Goal: Task Accomplishment & Management: Manage account settings

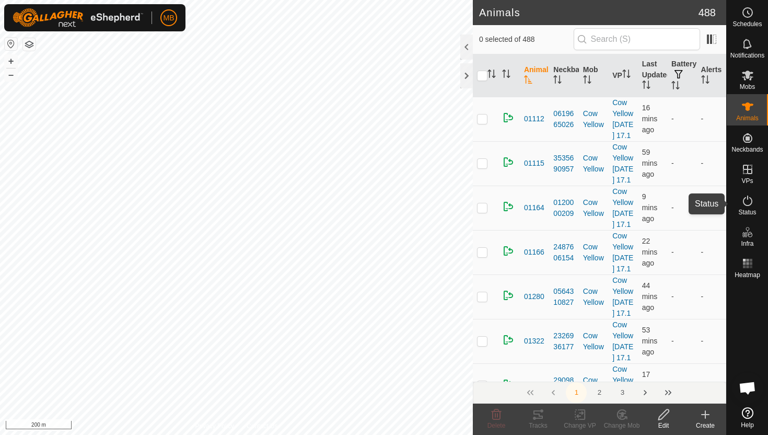
click at [749, 197] on icon at bounding box center [747, 200] width 13 height 13
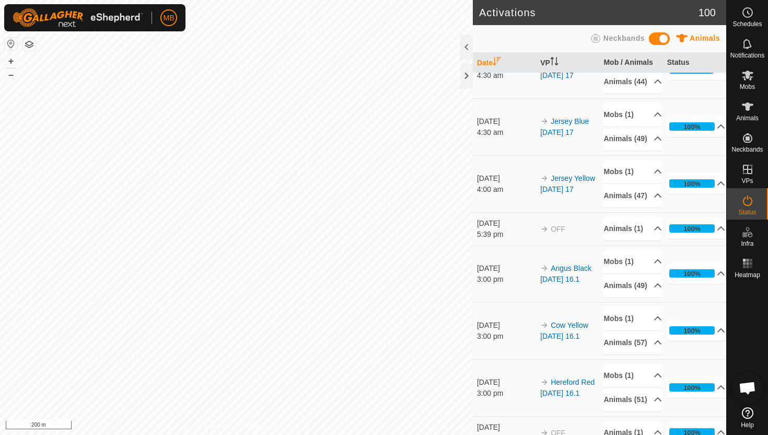
scroll to position [598, 0]
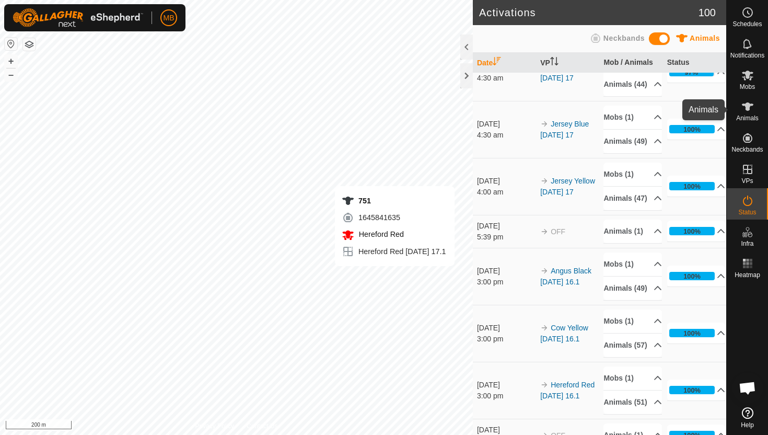
click at [747, 104] on icon at bounding box center [747, 106] width 11 height 8
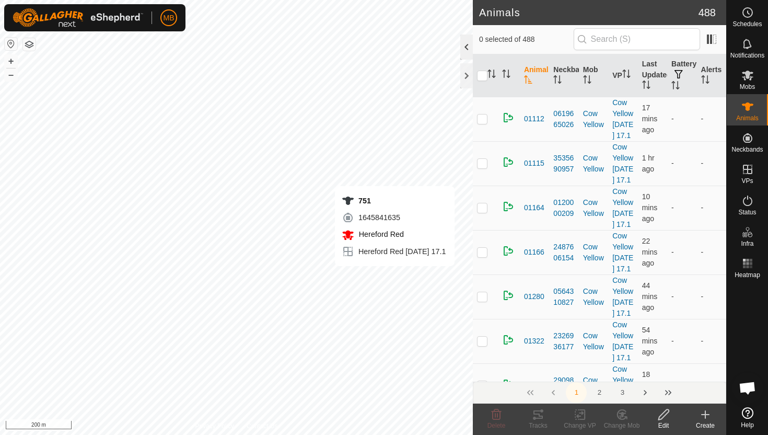
click at [469, 45] on div at bounding box center [466, 46] width 13 height 25
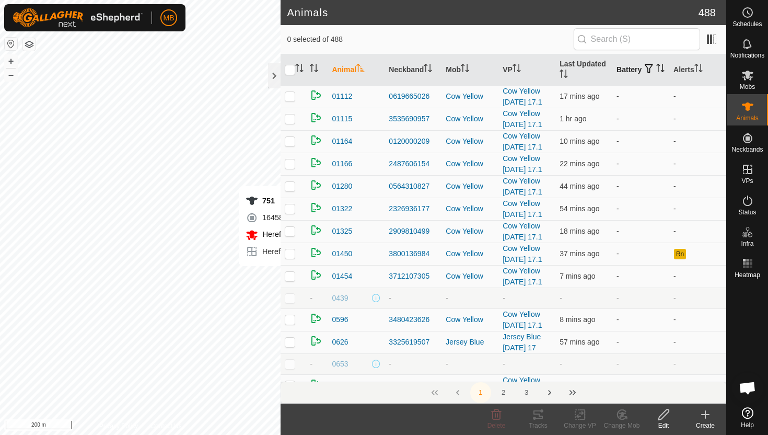
click at [656, 72] on icon "Activate to sort" at bounding box center [660, 68] width 8 height 8
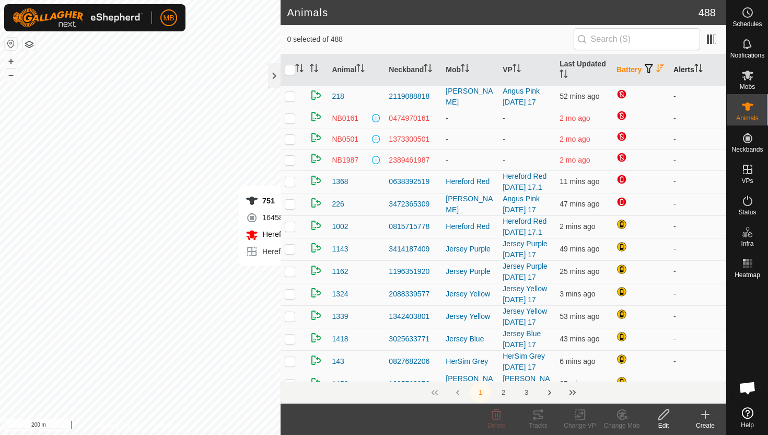
click at [701, 65] on icon "Activate to sort" at bounding box center [698, 68] width 8 height 8
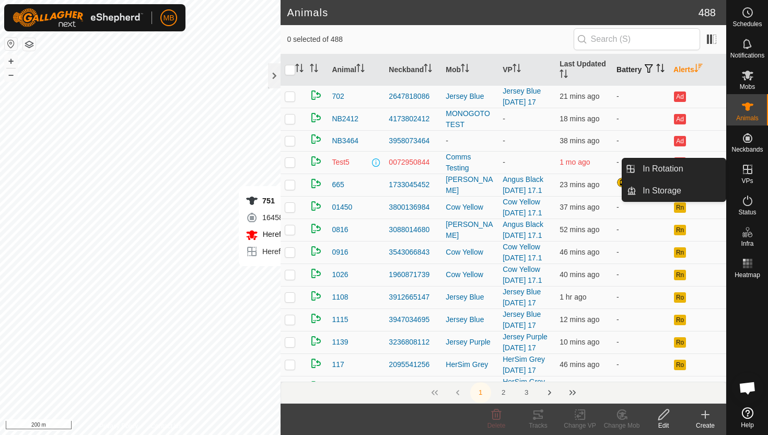
click at [749, 172] on icon at bounding box center [747, 169] width 13 height 13
click at [692, 167] on link "In Rotation" at bounding box center [680, 168] width 89 height 21
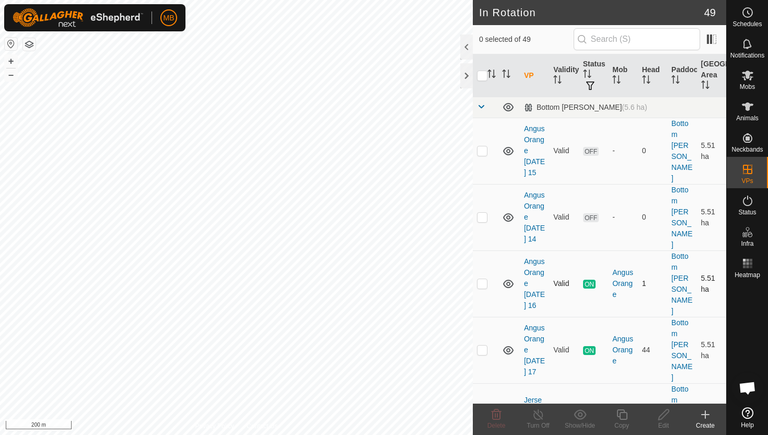
click at [483, 279] on p-checkbox at bounding box center [482, 283] width 10 height 8
checkbox input "true"
click at [618, 410] on icon at bounding box center [621, 414] width 13 height 13
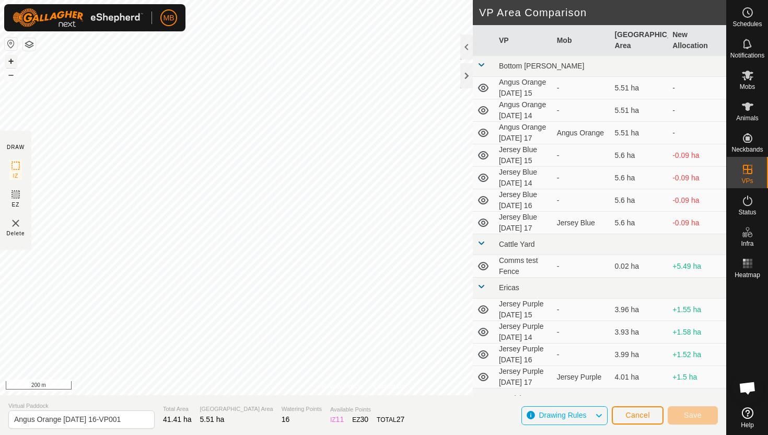
click at [12, 62] on button "+" at bounding box center [11, 61] width 13 height 13
click at [8, 62] on button "+" at bounding box center [11, 61] width 13 height 13
click at [13, 59] on button "+" at bounding box center [11, 61] width 13 height 13
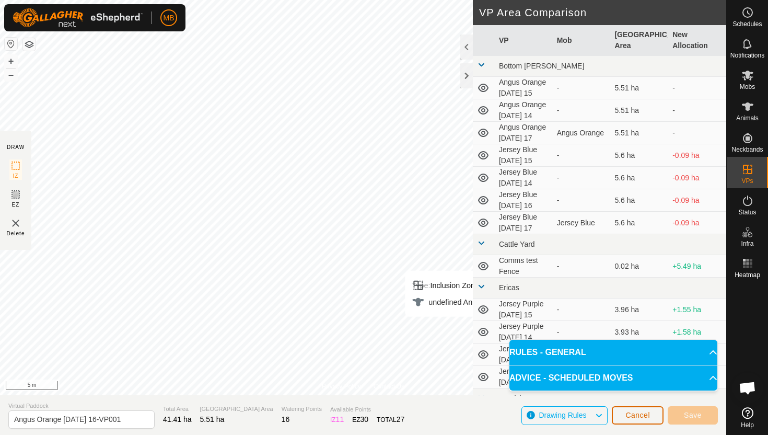
click at [647, 416] on span "Cancel" at bounding box center [637, 415] width 25 height 8
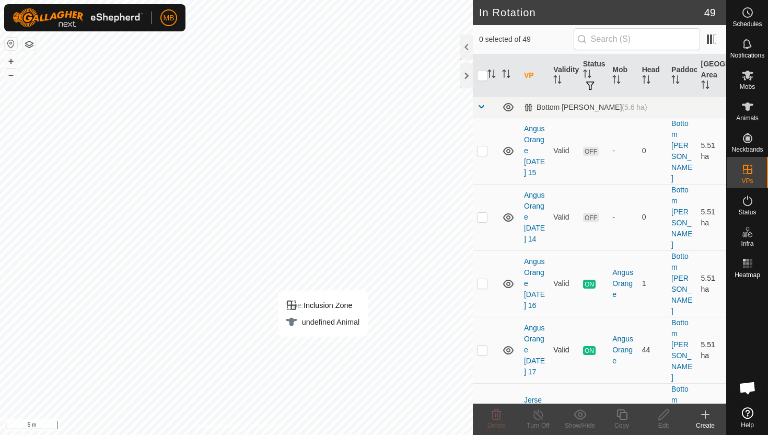
click at [483, 345] on p-checkbox at bounding box center [482, 349] width 10 height 8
checkbox input "true"
click at [622, 414] on icon at bounding box center [621, 414] width 13 height 13
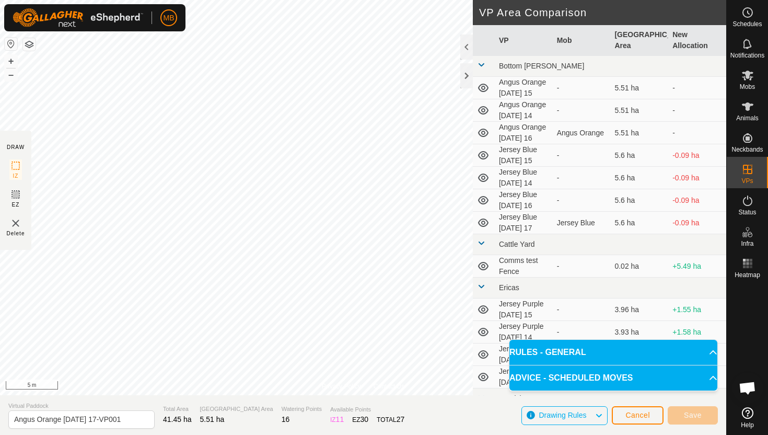
click at [321, 0] on html "MB Schedules Notifications Mobs Animals Neckbands VPs Status Infra Heatmap Help…" at bounding box center [384, 217] width 768 height 435
click at [290, 0] on html "MB Schedules Notifications Mobs Animals Neckbands VPs Status Infra Heatmap Help…" at bounding box center [384, 217] width 768 height 435
click at [324, 0] on html "MB Schedules Notifications Mobs Animals Neckbands VPs Status Infra Heatmap Help…" at bounding box center [384, 217] width 768 height 435
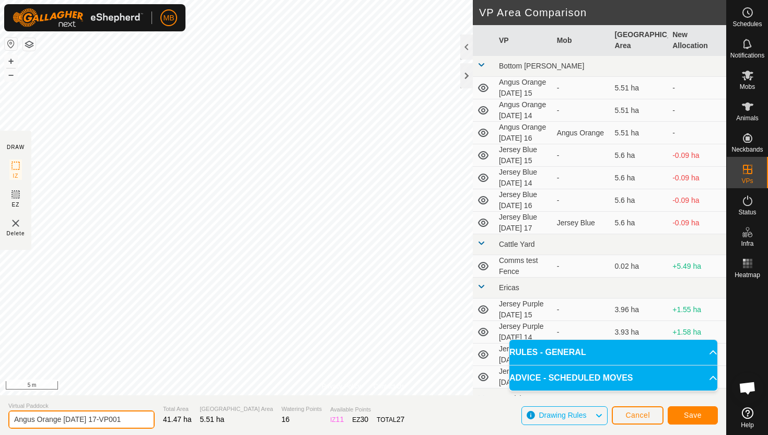
click at [131, 419] on input "Angus Orange [DATE] 17-VP001" at bounding box center [81, 419] width 146 height 18
type input "Angus Orange [DATE] 18"
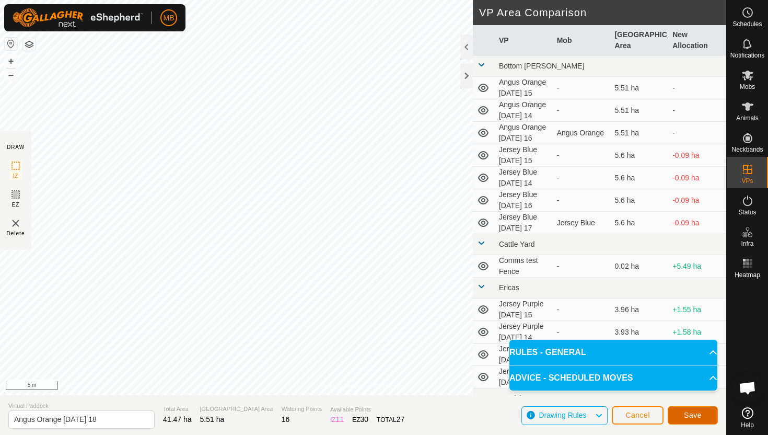
click at [699, 418] on span "Save" at bounding box center [693, 415] width 18 height 8
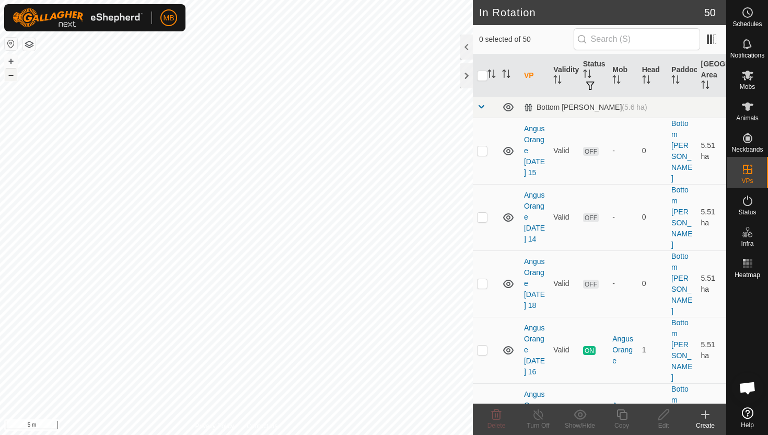
click at [8, 76] on button "–" at bounding box center [11, 74] width 13 height 13
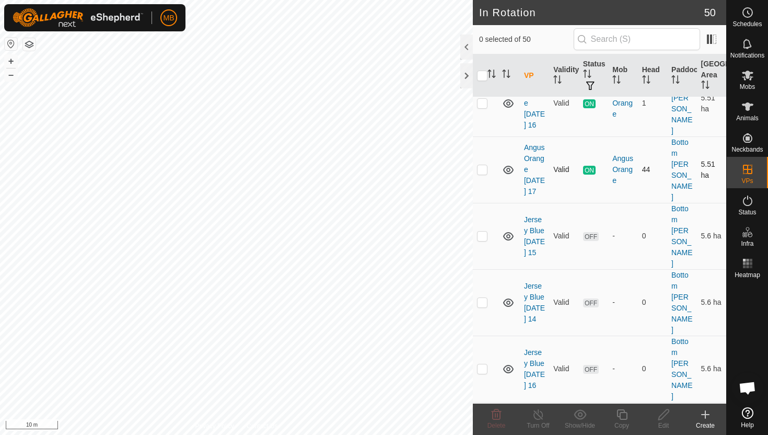
scroll to position [249, 0]
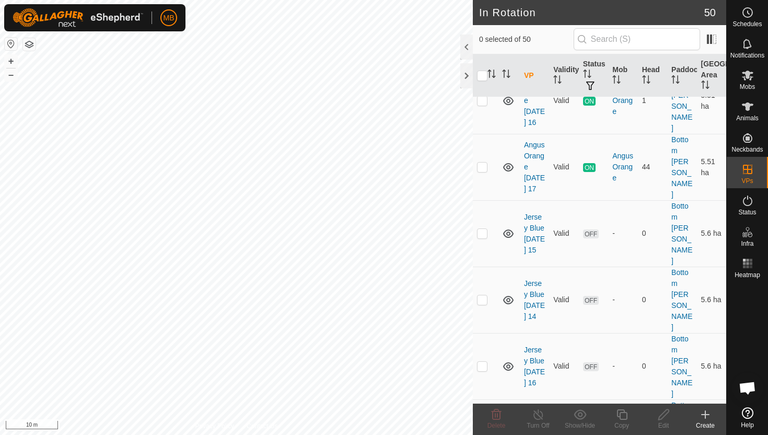
click at [482, 428] on p-checkbox at bounding box center [482, 432] width 10 height 8
checkbox input "true"
click at [623, 413] on icon at bounding box center [621, 414] width 13 height 13
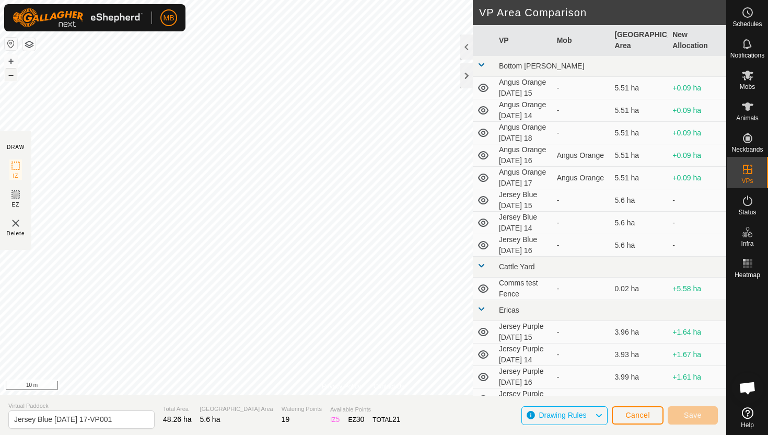
click at [10, 77] on button "–" at bounding box center [11, 74] width 13 height 13
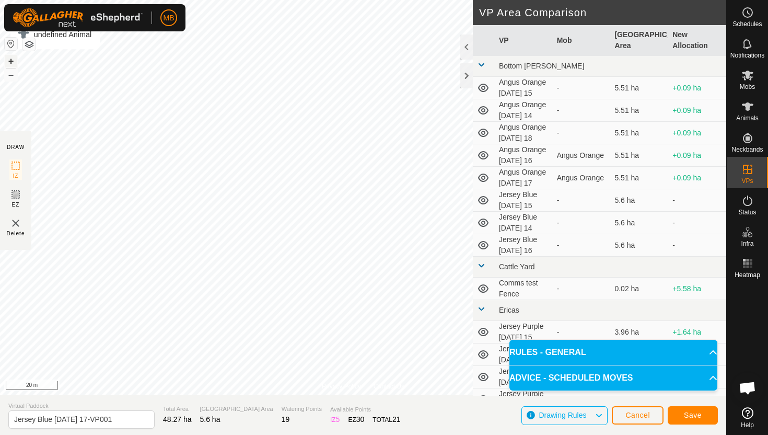
click at [10, 60] on button "+" at bounding box center [11, 61] width 13 height 13
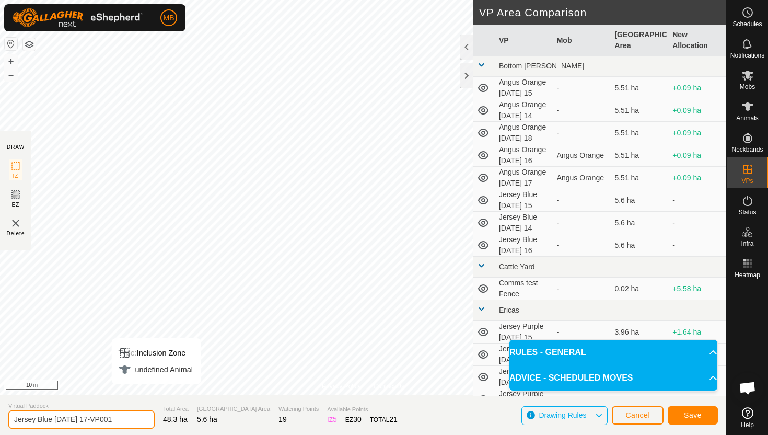
click at [130, 418] on input "Jersey Blue [DATE] 17-VP001" at bounding box center [81, 419] width 146 height 18
type input "Jersey Blue [DATE] 18"
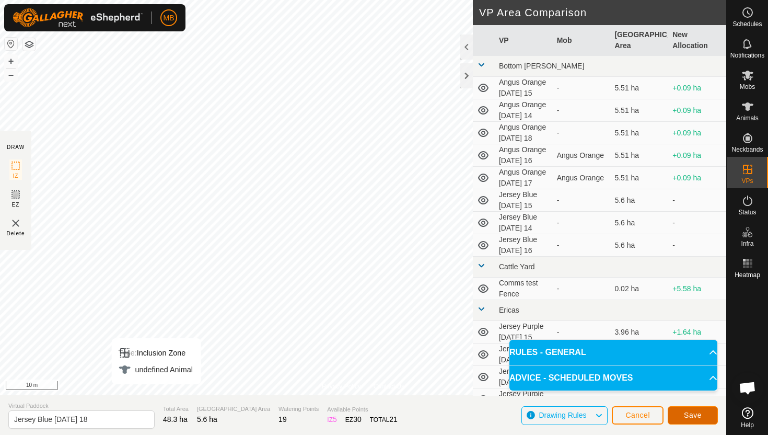
click at [693, 415] on span "Save" at bounding box center [693, 415] width 18 height 8
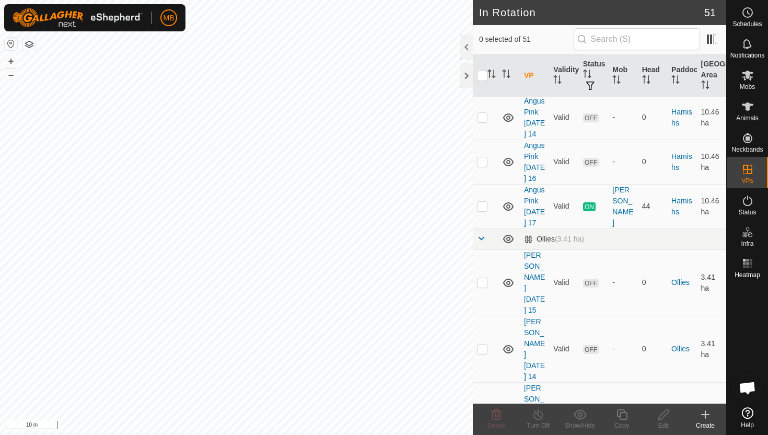
scroll to position [1103, 0]
checkbox input "true"
click at [622, 414] on icon at bounding box center [621, 414] width 13 height 13
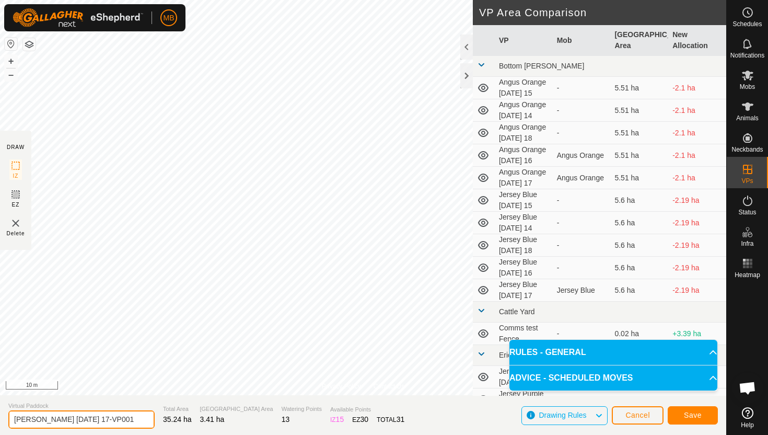
click at [132, 419] on input "[PERSON_NAME] [DATE] 17-VP001" at bounding box center [81, 419] width 146 height 18
type input "[PERSON_NAME] [DATE] 18"
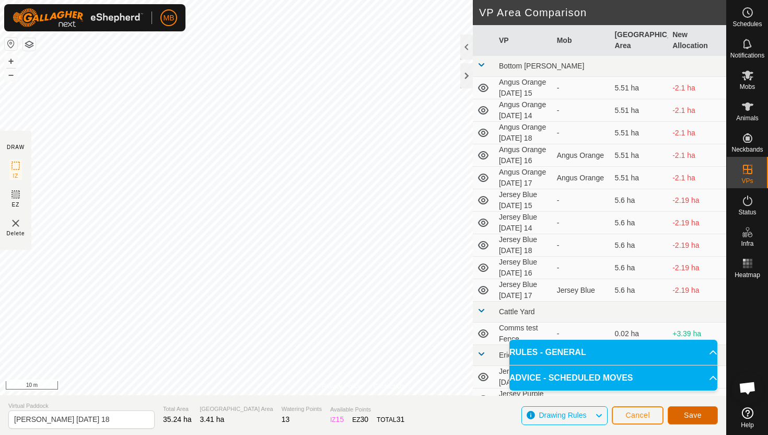
click at [678, 414] on button "Save" at bounding box center [693, 415] width 50 height 18
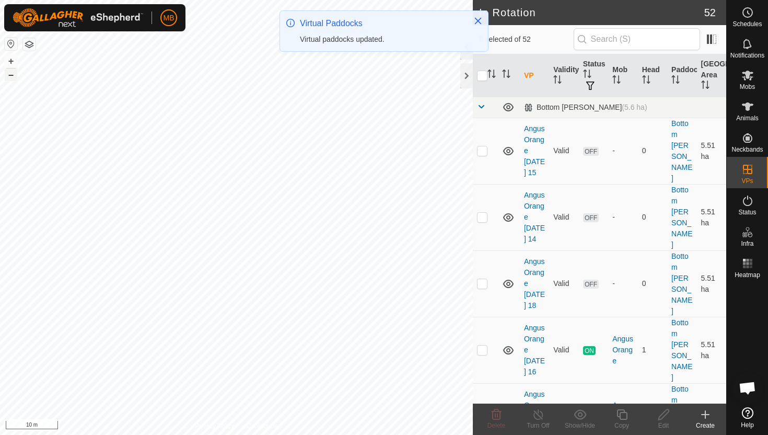
click at [11, 75] on button "–" at bounding box center [11, 74] width 13 height 13
click at [127, 0] on html "MB Schedules Notifications Mobs Animals Neckbands VPs Status Infra Heatmap Help…" at bounding box center [384, 217] width 768 height 435
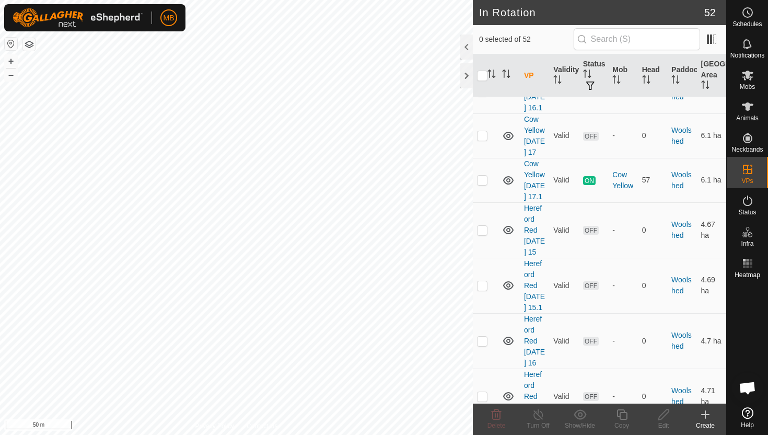
scroll to position [2697, 0]
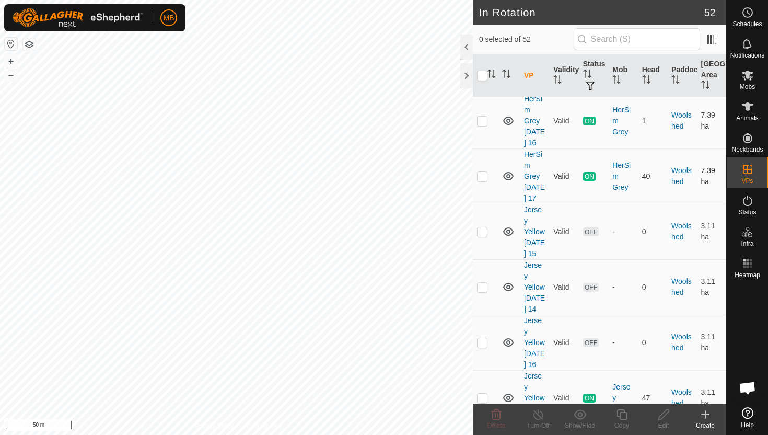
click at [482, 172] on p-checkbox at bounding box center [482, 176] width 10 height 8
checkbox input "true"
click at [624, 415] on icon at bounding box center [621, 414] width 13 height 13
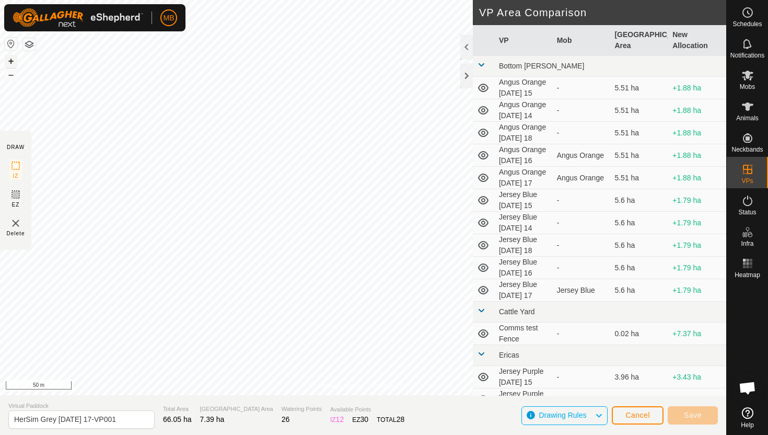
click at [10, 63] on button "+" at bounding box center [11, 61] width 13 height 13
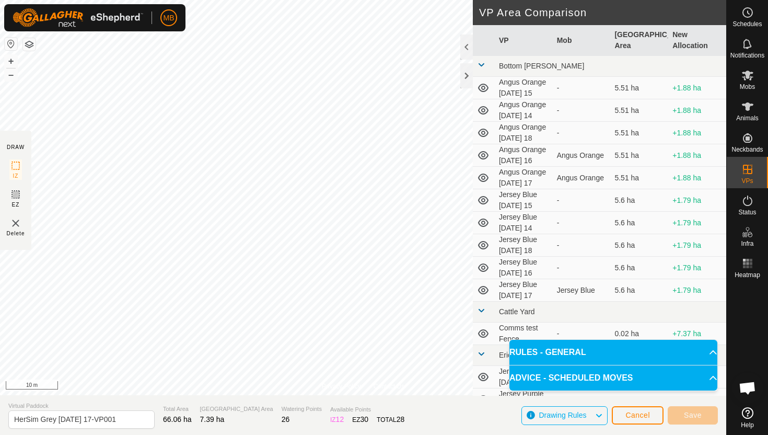
click at [121, 434] on div "Privacy Policy Contact Us Segment length must be longer than 5 m (Current: 1.2 …" at bounding box center [363, 217] width 726 height 435
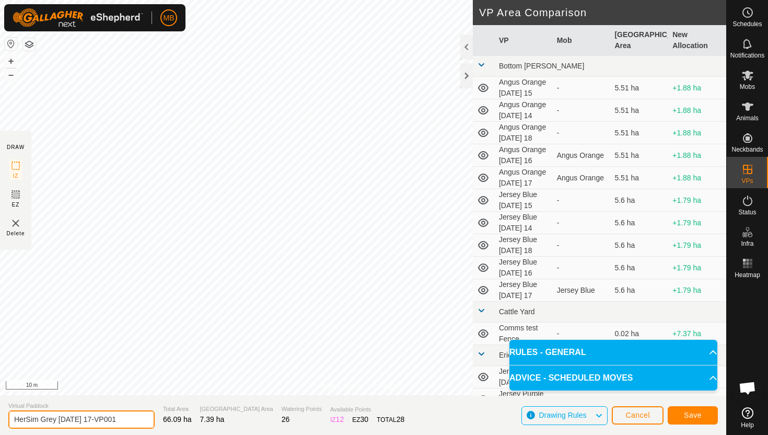
click at [132, 419] on input "HerSim Grey [DATE] 17-VP001" at bounding box center [81, 419] width 146 height 18
type input "HerSim Grey [DATE] 18"
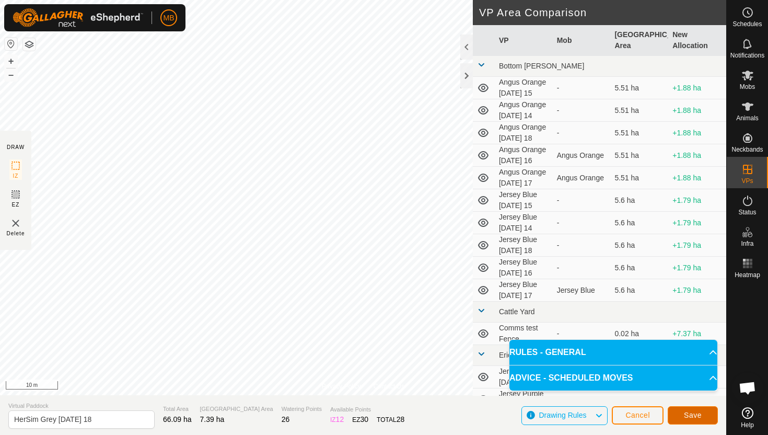
click at [693, 413] on span "Save" at bounding box center [693, 415] width 18 height 8
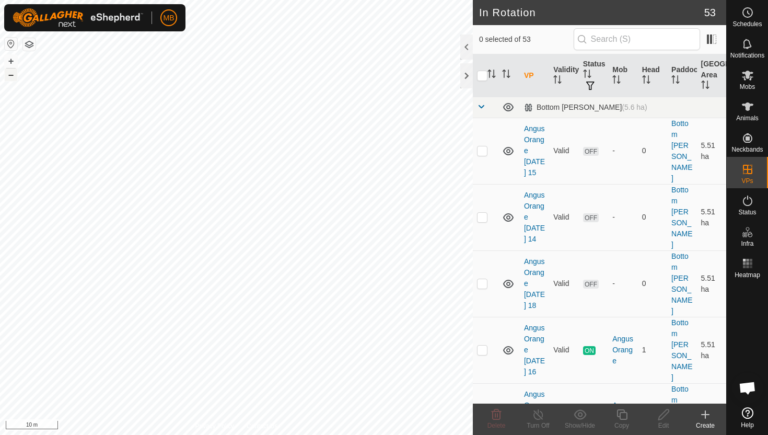
click at [13, 75] on button "–" at bounding box center [11, 74] width 13 height 13
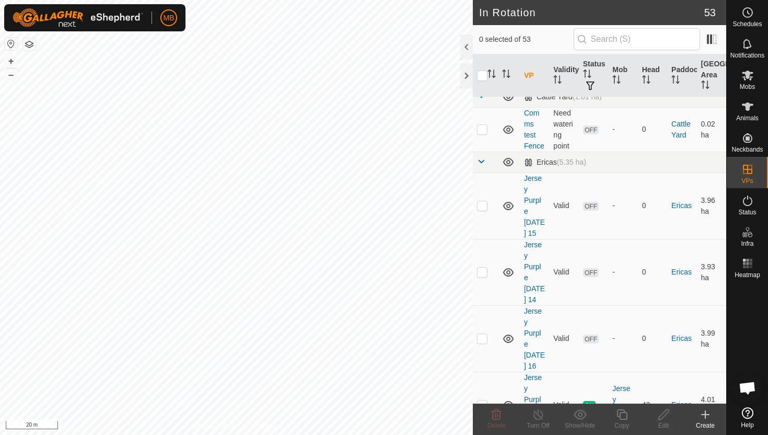
scroll to position [698, 0]
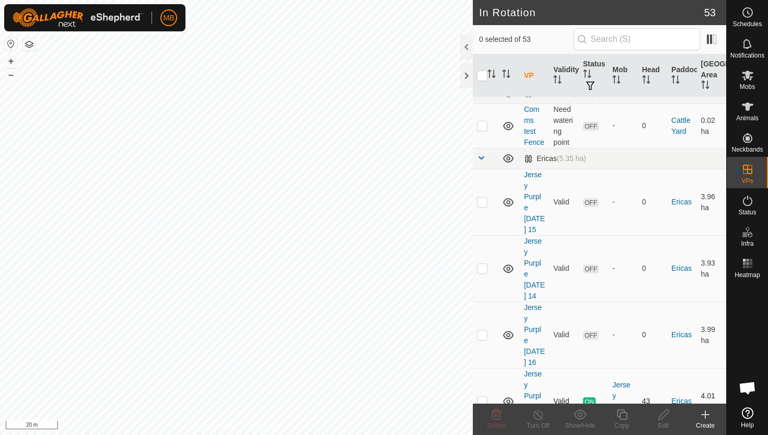
click at [484, 396] on p-checkbox at bounding box center [482, 400] width 10 height 8
checkbox input "true"
click at [624, 414] on icon at bounding box center [621, 414] width 13 height 13
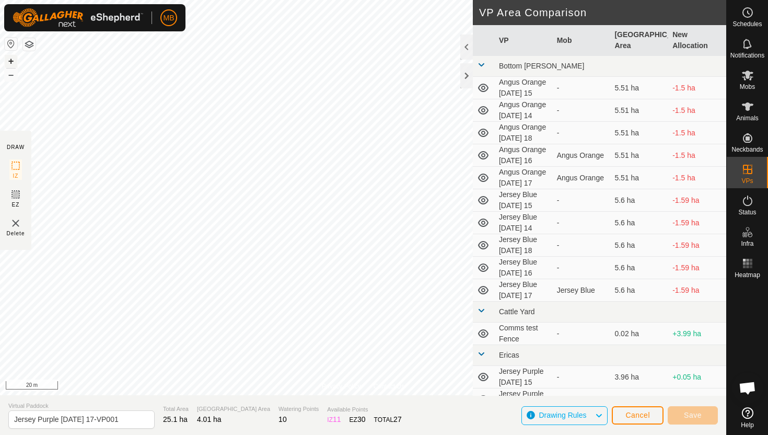
click at [12, 56] on button "+" at bounding box center [11, 61] width 13 height 13
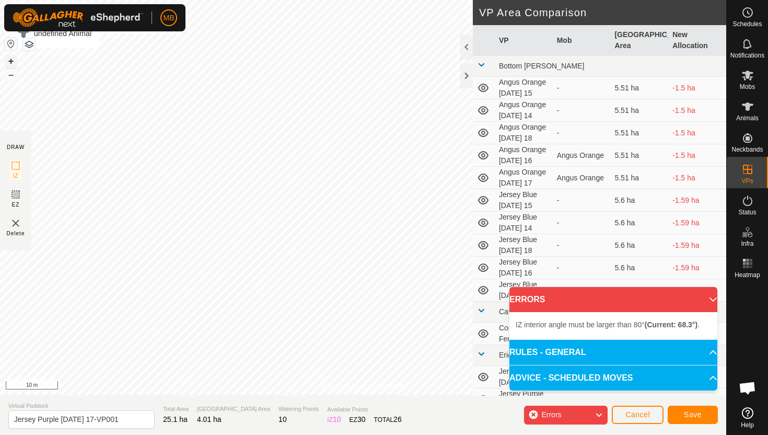
click at [14, 59] on button "+" at bounding box center [11, 61] width 13 height 13
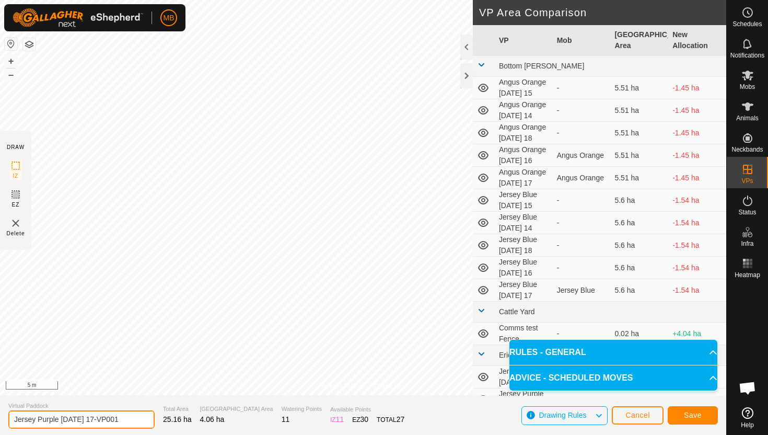
click at [132, 419] on input "Jersey Purple [DATE] 17-VP001" at bounding box center [81, 419] width 146 height 18
type input "Jersey Purple [DATE] 18"
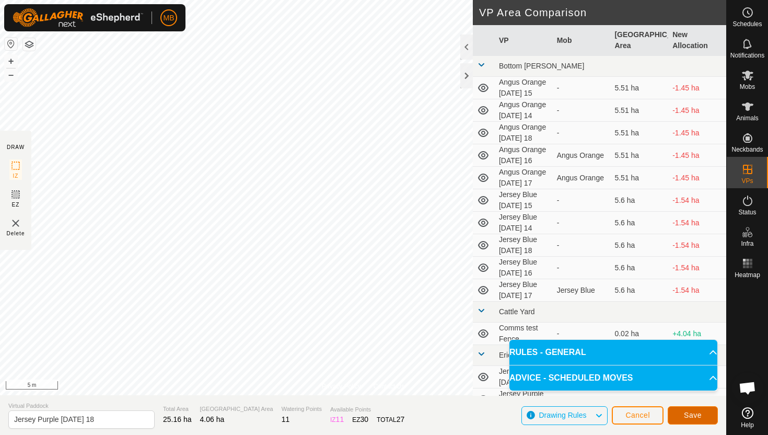
click at [700, 412] on span "Save" at bounding box center [693, 415] width 18 height 8
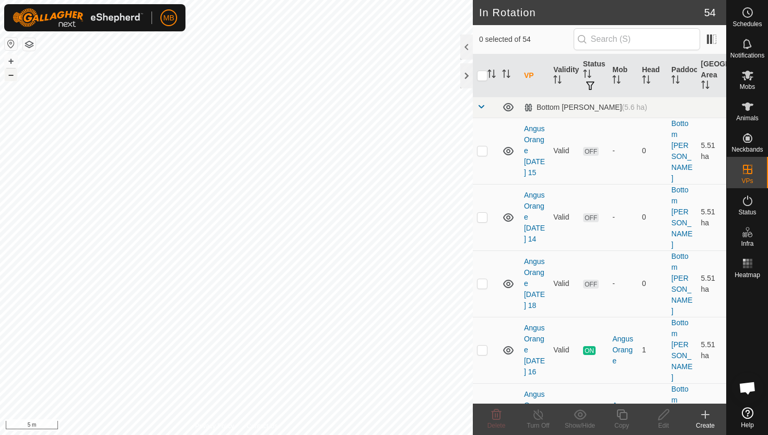
click at [12, 76] on button "–" at bounding box center [11, 74] width 13 height 13
click at [13, 79] on button "–" at bounding box center [11, 74] width 13 height 13
click at [160, 0] on html "MB Schedules Notifications Mobs Animals Neckbands VPs Status Infra Heatmap Help…" at bounding box center [384, 217] width 768 height 435
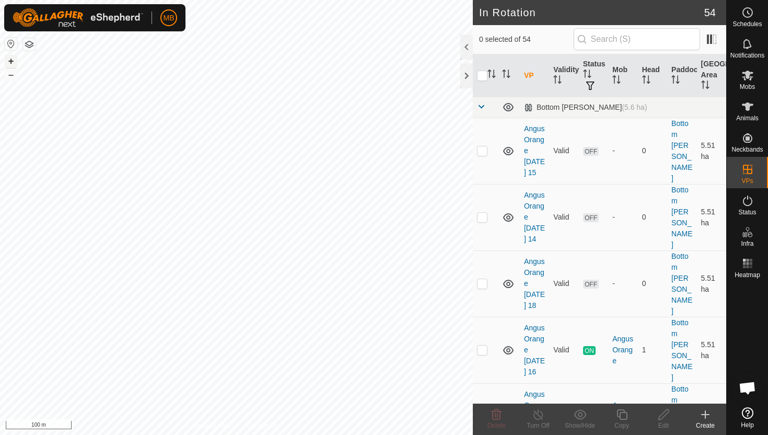
click at [11, 59] on button "+" at bounding box center [11, 61] width 13 height 13
click at [11, 57] on button "+" at bounding box center [11, 61] width 13 height 13
click at [10, 59] on button "+" at bounding box center [11, 61] width 13 height 13
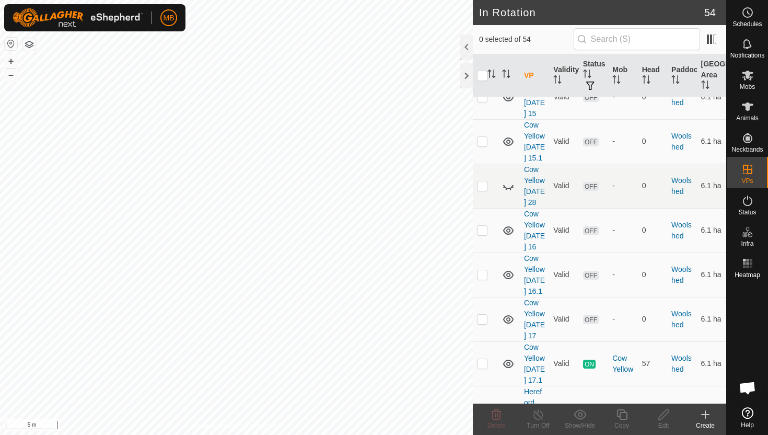
scroll to position [2029, 0]
click at [483, 358] on p-checkbox at bounding box center [482, 362] width 10 height 8
checkbox input "true"
click at [618, 416] on icon at bounding box center [621, 414] width 10 height 10
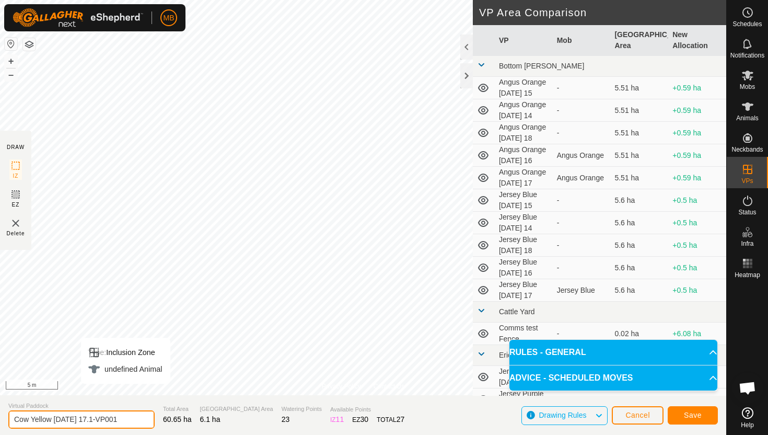
click at [130, 420] on input "Cow Yellow [DATE] 17.1-VP001" at bounding box center [81, 419] width 146 height 18
type input "Cow Yellow [DATE] 18"
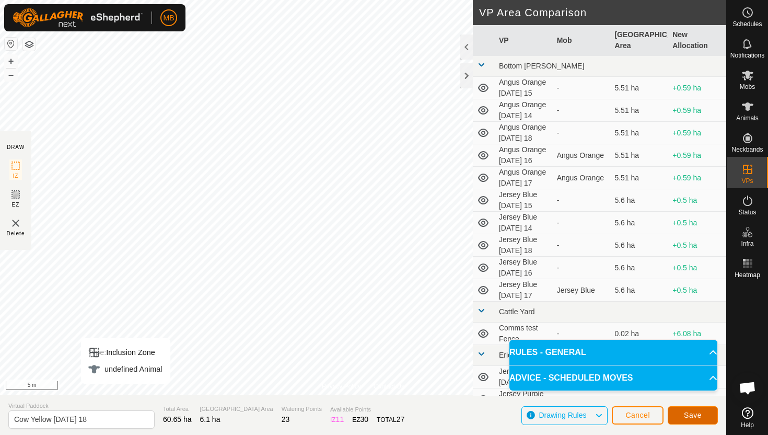
click at [692, 414] on span "Save" at bounding box center [693, 415] width 18 height 8
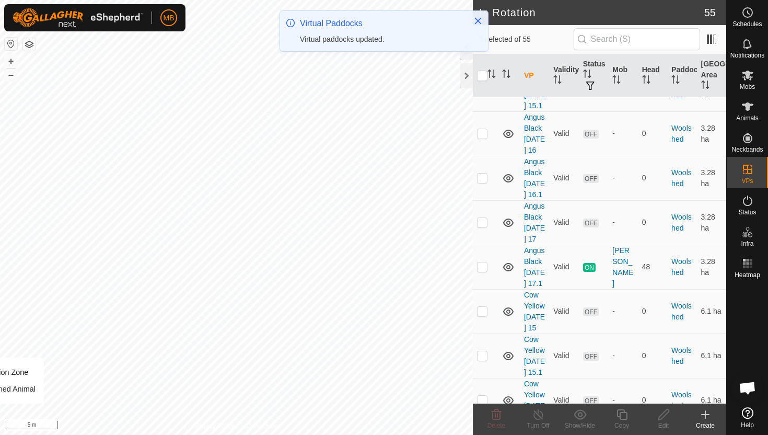
scroll to position [1821, 0]
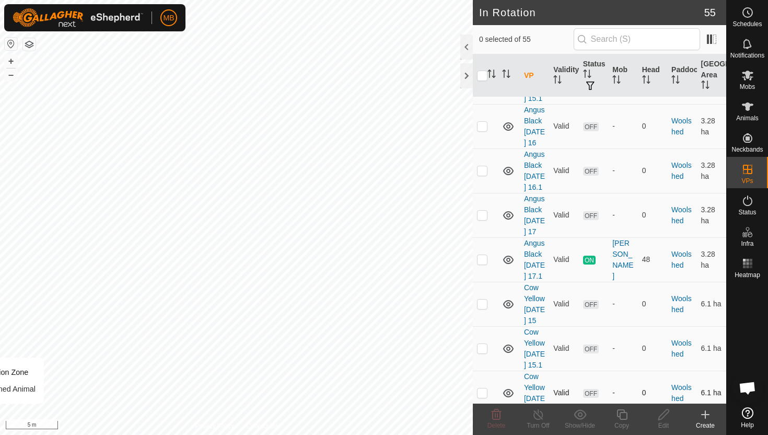
click at [481, 388] on p-checkbox at bounding box center [482, 392] width 10 height 8
checkbox input "true"
click at [621, 415] on icon at bounding box center [621, 414] width 13 height 13
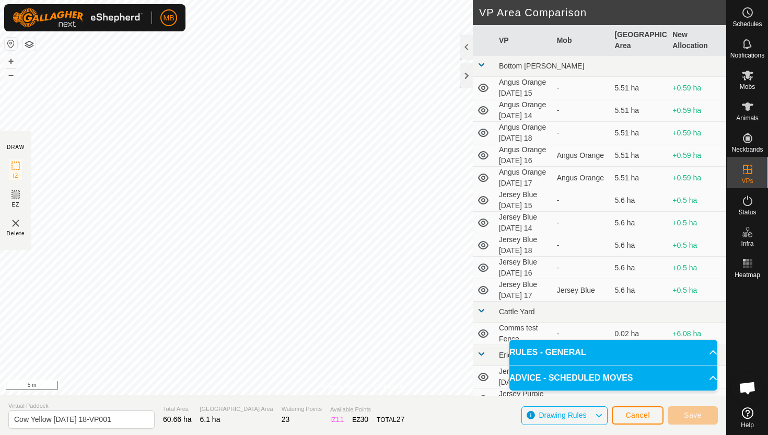
click at [359, 0] on html "MB Schedules Notifications Mobs Animals Neckbands VPs Status Infra Heatmap Help…" at bounding box center [384, 217] width 768 height 435
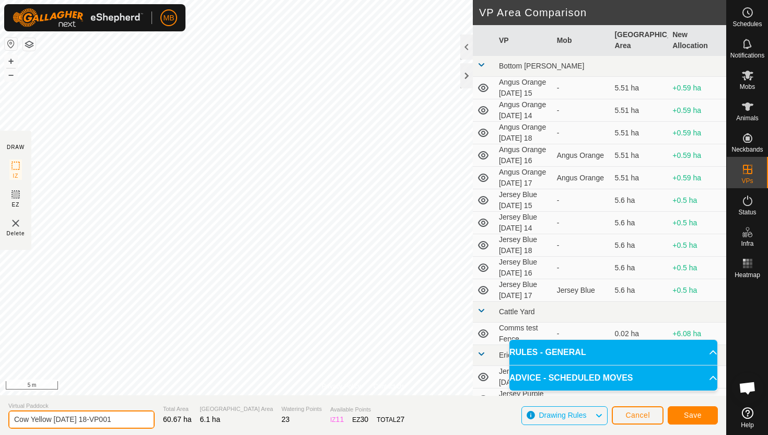
click at [127, 419] on input "Cow Yellow [DATE] 18-VP001" at bounding box center [81, 419] width 146 height 18
type input "Cow Yellow [DATE] 18.1"
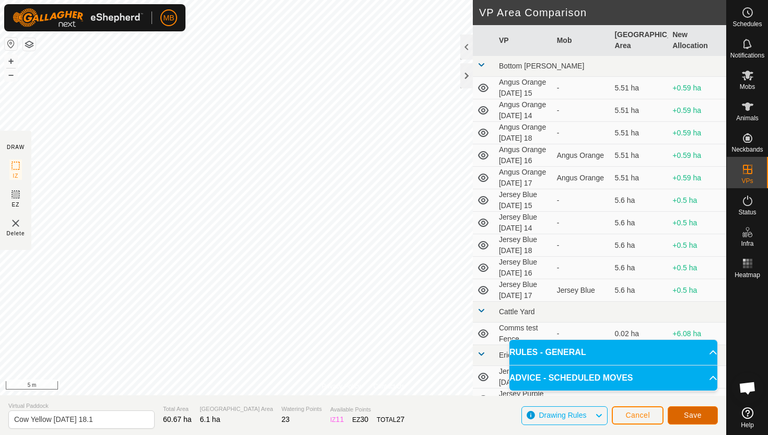
click at [699, 412] on span "Save" at bounding box center [693, 415] width 18 height 8
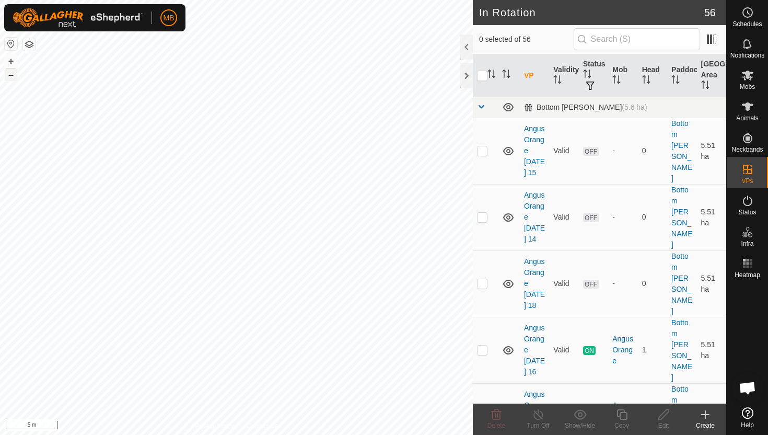
click at [14, 74] on button "–" at bounding box center [11, 74] width 13 height 13
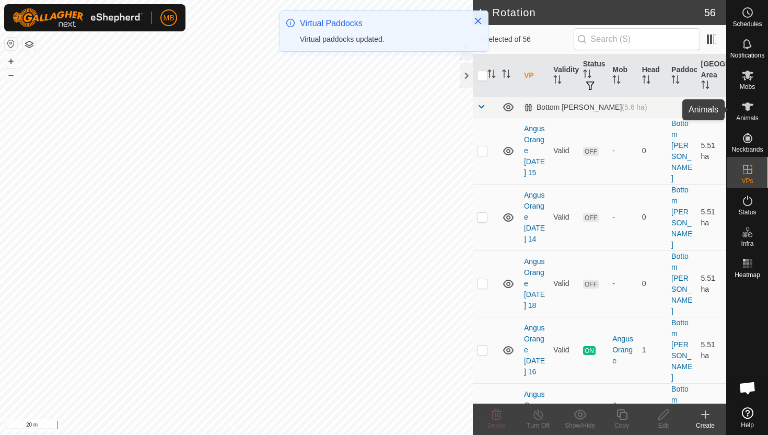
click at [746, 109] on icon at bounding box center [747, 106] width 11 height 8
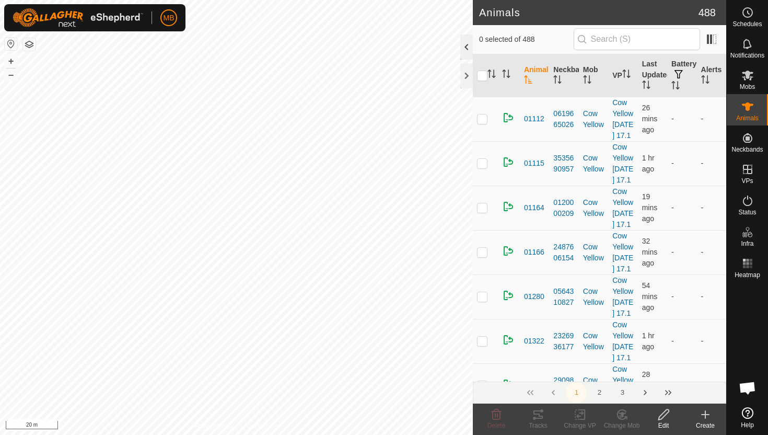
click at [464, 53] on div at bounding box center [466, 46] width 13 height 25
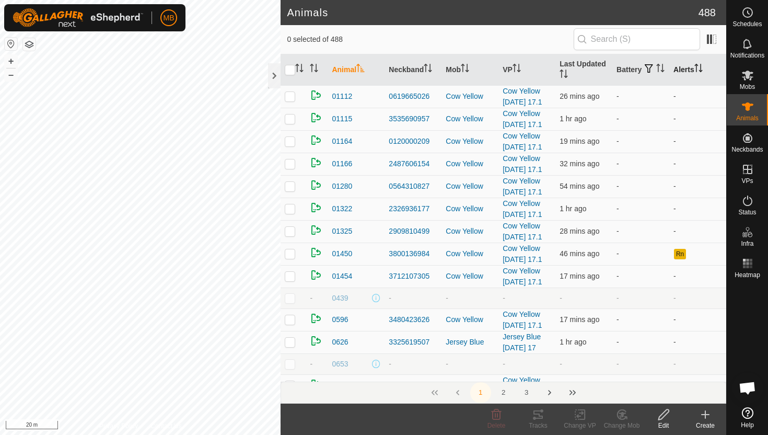
click at [697, 68] on icon "Activate to sort" at bounding box center [696, 68] width 1 height 8
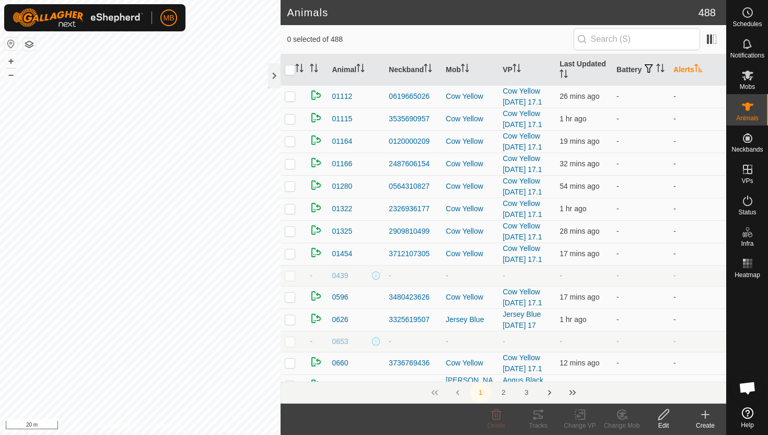
click at [698, 68] on icon "Activate to sort" at bounding box center [698, 68] width 8 height 8
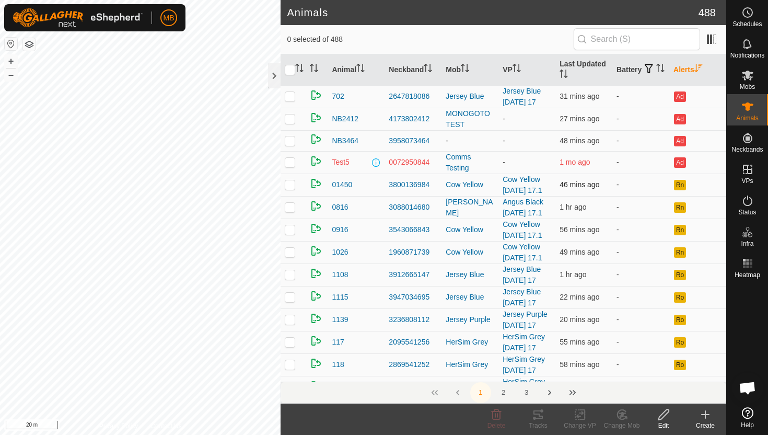
click at [292, 189] on p-checkbox at bounding box center [290, 184] width 10 height 8
checkbox input "false"
click at [295, 233] on p-checkbox at bounding box center [290, 229] width 10 height 8
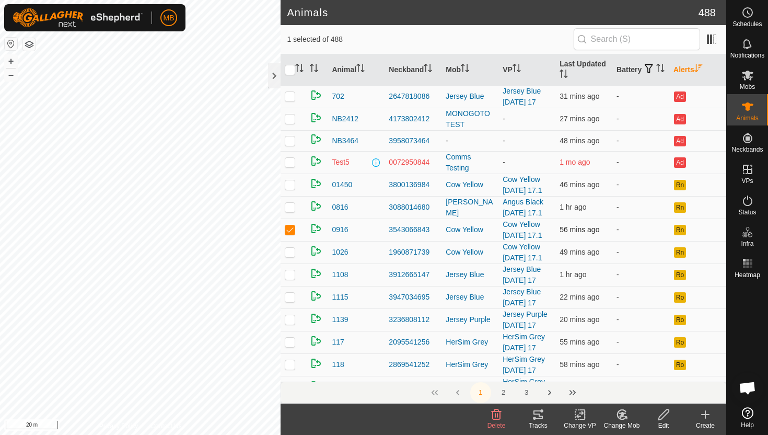
checkbox input "false"
click at [294, 256] on p-checkbox at bounding box center [290, 252] width 10 height 8
checkbox input "false"
click at [13, 75] on button "–" at bounding box center [11, 74] width 13 height 13
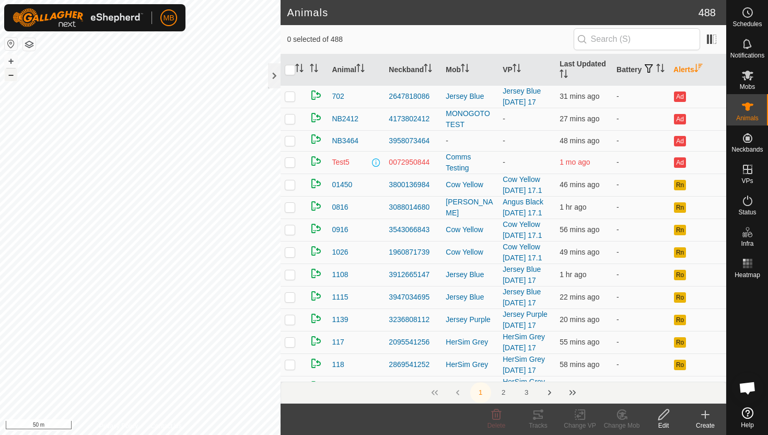
click at [8, 76] on button "–" at bounding box center [11, 74] width 13 height 13
click at [278, 77] on div at bounding box center [274, 75] width 13 height 25
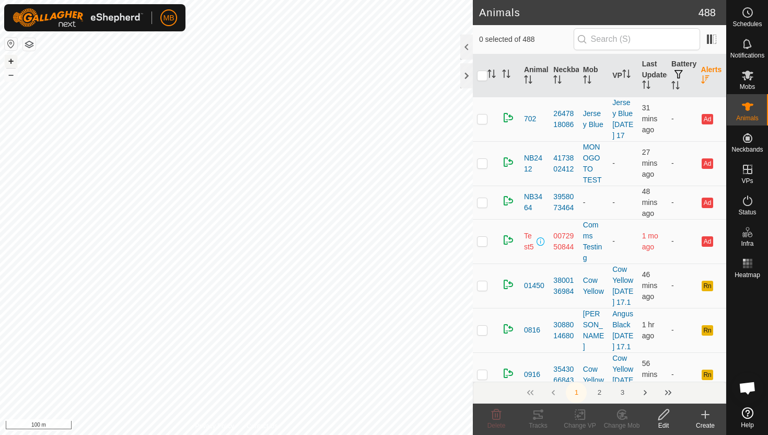
click at [9, 63] on button "+" at bounding box center [11, 61] width 13 height 13
click at [10, 59] on button "+" at bounding box center [11, 61] width 13 height 13
click at [7, 59] on button "+" at bounding box center [11, 61] width 13 height 13
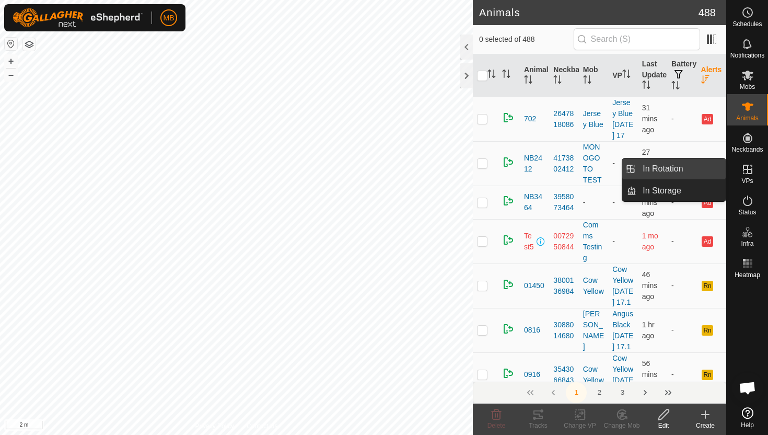
click at [692, 168] on link "In Rotation" at bounding box center [680, 168] width 89 height 21
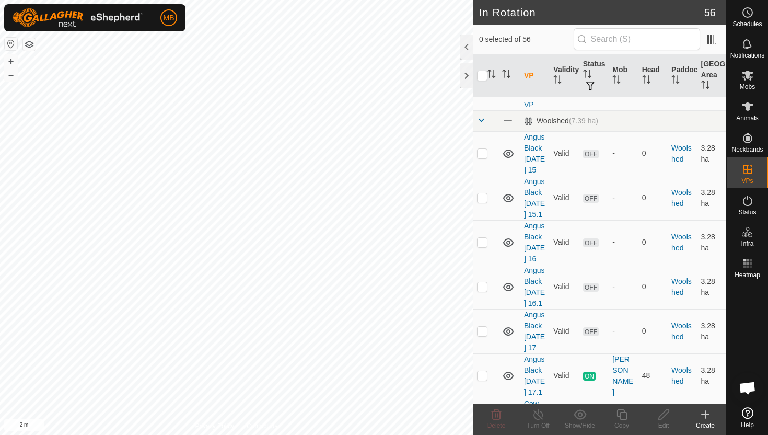
scroll to position [1723, 0]
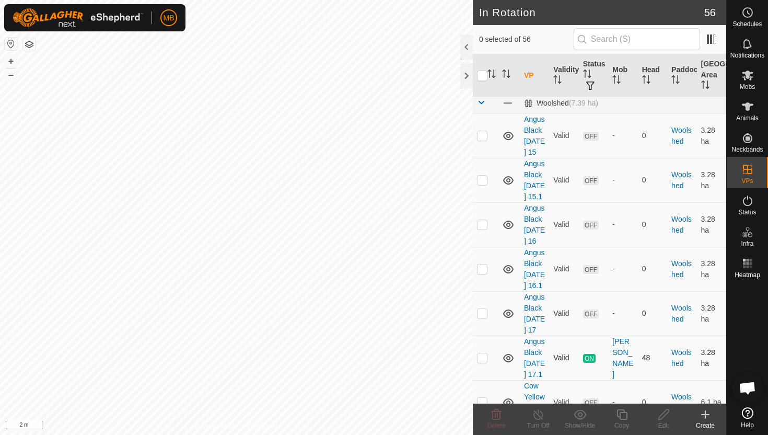
click at [482, 353] on p-checkbox at bounding box center [482, 357] width 10 height 8
checkbox input "true"
click at [624, 413] on icon at bounding box center [621, 414] width 13 height 13
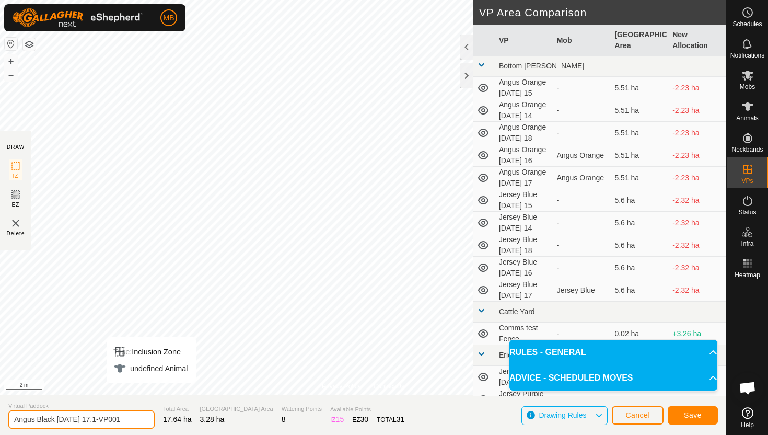
click at [132, 423] on input "Angus Black [DATE] 17.1-VP001" at bounding box center [81, 419] width 146 height 18
type input "Angus Black [DATE] 18"
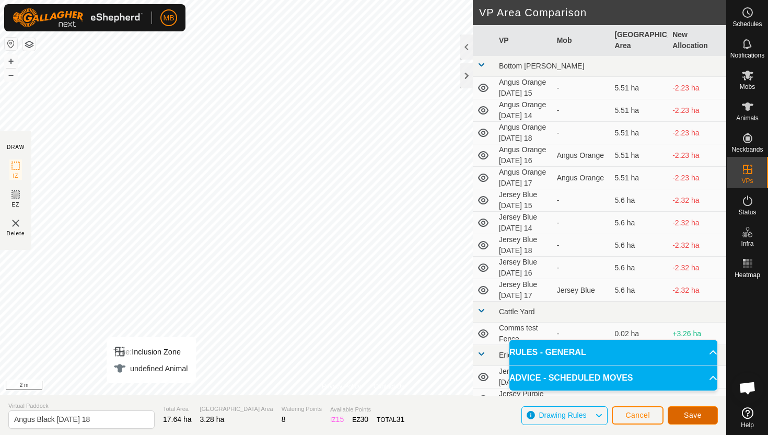
click at [696, 412] on span "Save" at bounding box center [693, 415] width 18 height 8
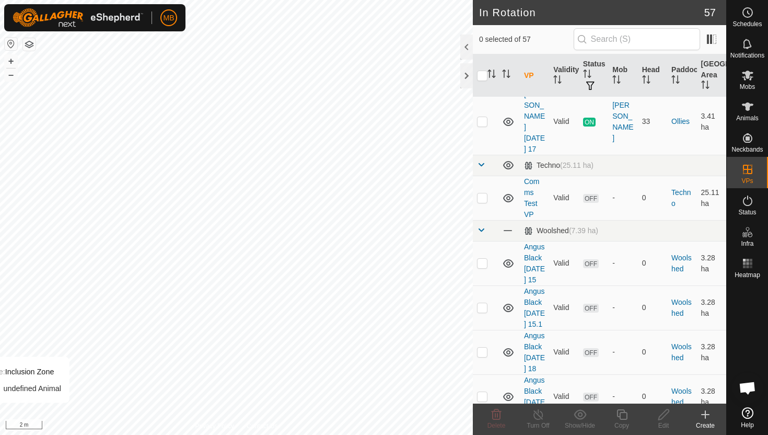
scroll to position [1576, 0]
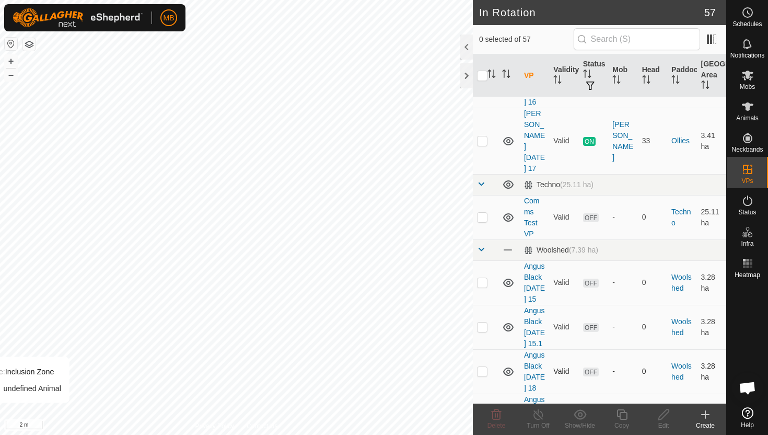
click at [482, 367] on p-checkbox at bounding box center [482, 371] width 10 height 8
checkbox input "true"
click at [621, 412] on icon at bounding box center [621, 414] width 10 height 10
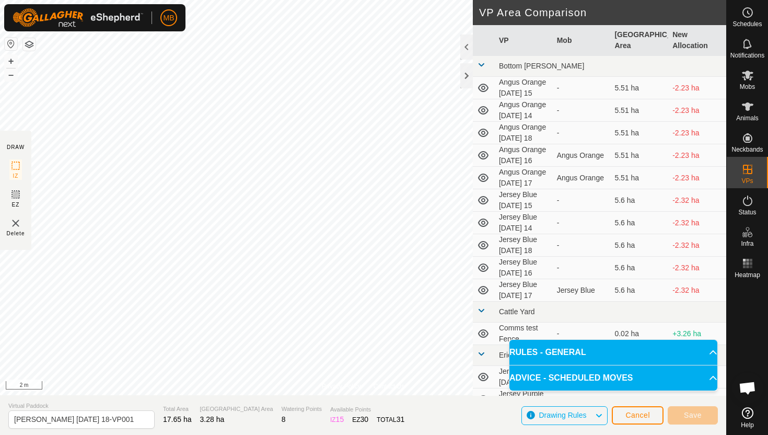
click at [455, 0] on html "MB Schedules Notifications Mobs Animals Neckbands VPs Status Infra Heatmap Help…" at bounding box center [384, 217] width 768 height 435
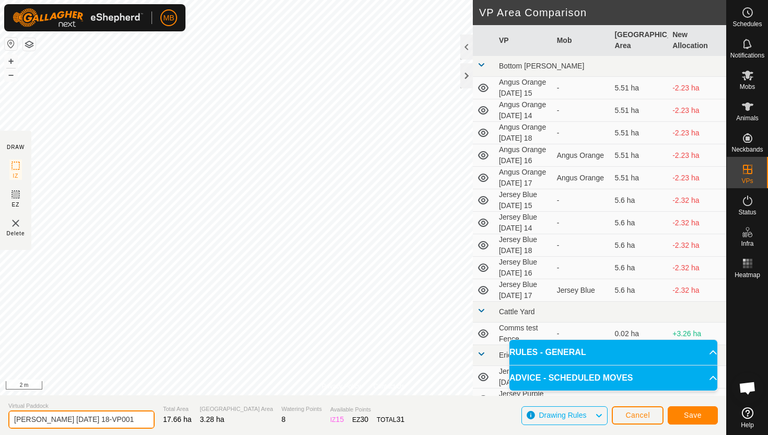
click at [124, 422] on input "[PERSON_NAME] [DATE] 18-VP001" at bounding box center [81, 419] width 146 height 18
type input "Angus Black [DATE] 18.1"
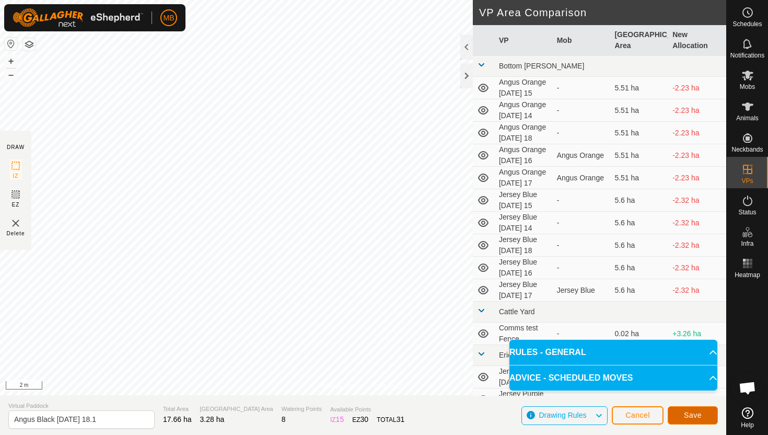
click at [697, 410] on button "Save" at bounding box center [693, 415] width 50 height 18
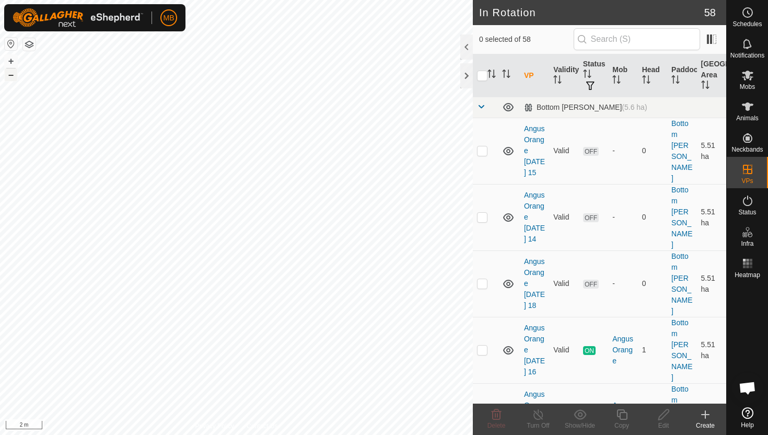
click at [9, 73] on button "–" at bounding box center [11, 74] width 13 height 13
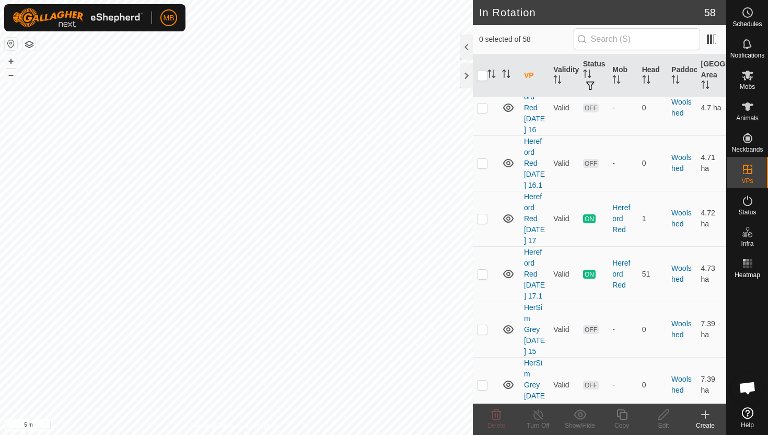
scroll to position [2623, 0]
click at [484, 276] on p-checkbox at bounding box center [482, 272] width 10 height 8
checkbox input "true"
click at [622, 415] on icon at bounding box center [621, 414] width 13 height 13
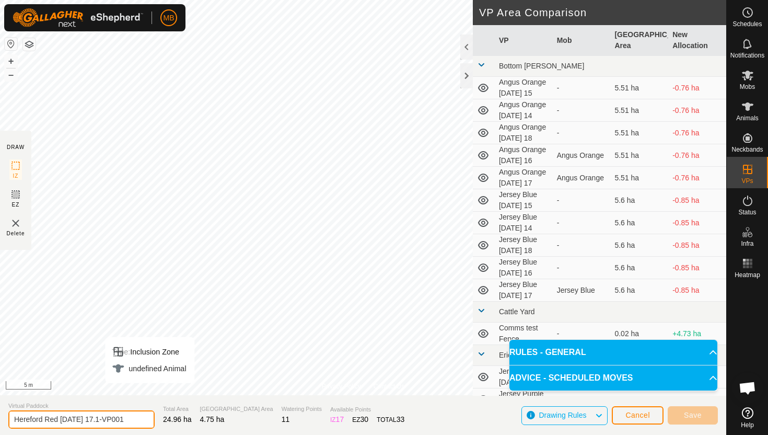
click at [131, 419] on input "Hereford Red [DATE] 17.1-VP001" at bounding box center [81, 419] width 146 height 18
type input "Hereford Red [DATE] 18"
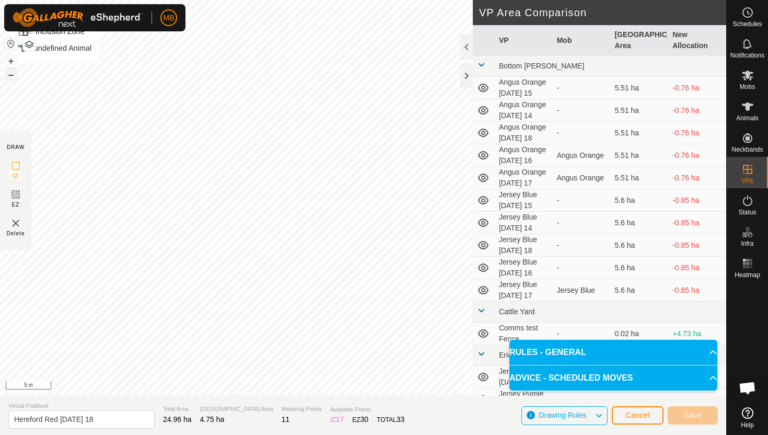
click at [12, 73] on button "–" at bounding box center [11, 74] width 13 height 13
click at [10, 76] on button "–" at bounding box center [11, 74] width 13 height 13
click at [695, 415] on span "Save" at bounding box center [693, 415] width 18 height 8
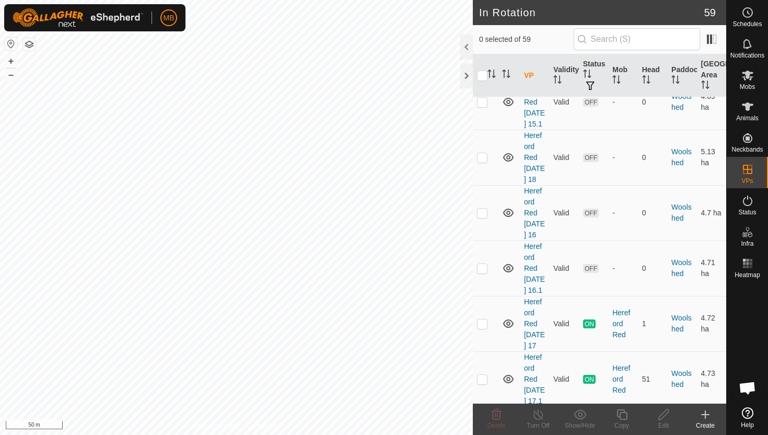
scroll to position [2573, 0]
click at [485, 153] on p-checkbox at bounding box center [482, 157] width 10 height 8
checkbox input "true"
click at [622, 418] on icon at bounding box center [621, 414] width 10 height 10
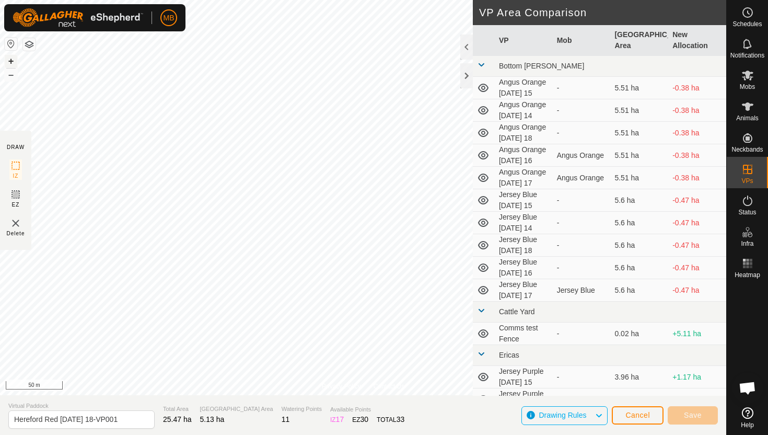
click at [8, 57] on button "+" at bounding box center [11, 61] width 13 height 13
click at [87, 0] on html "MB Schedules Notifications Mobs Animals Neckbands VPs Status Infra Heatmap Help…" at bounding box center [384, 217] width 768 height 435
click at [11, 62] on button "+" at bounding box center [11, 61] width 13 height 13
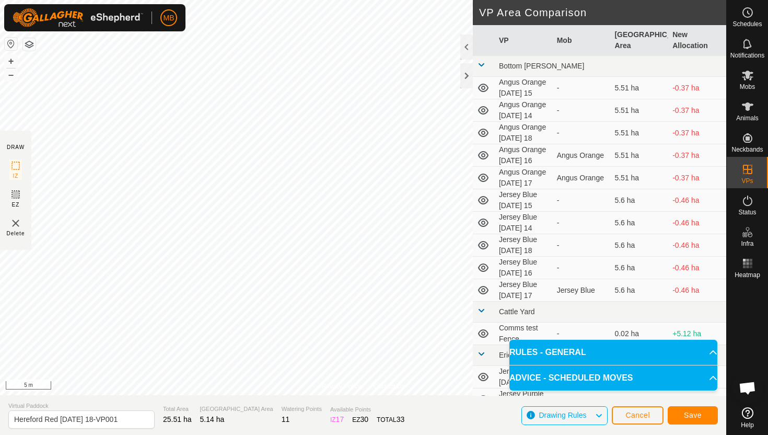
click at [339, 0] on html "MB Schedules Notifications Mobs Animals Neckbands VPs Status Infra Heatmap Help…" at bounding box center [384, 217] width 768 height 435
click at [126, 419] on input "Hereford Red [DATE] 18-VP001" at bounding box center [81, 419] width 146 height 18
type input "Hereford Red [DATE] 18.1"
click at [693, 420] on button "Save" at bounding box center [693, 415] width 50 height 18
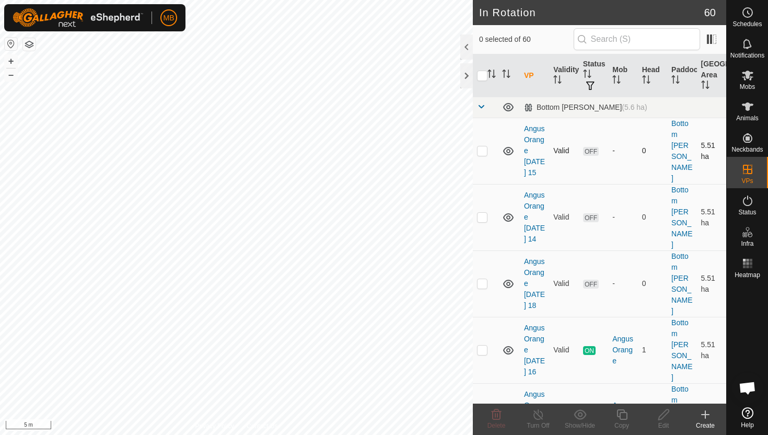
click at [484, 146] on p-checkbox at bounding box center [482, 150] width 10 height 8
checkbox input "true"
click at [485, 213] on p-checkbox at bounding box center [482, 217] width 10 height 8
checkbox input "true"
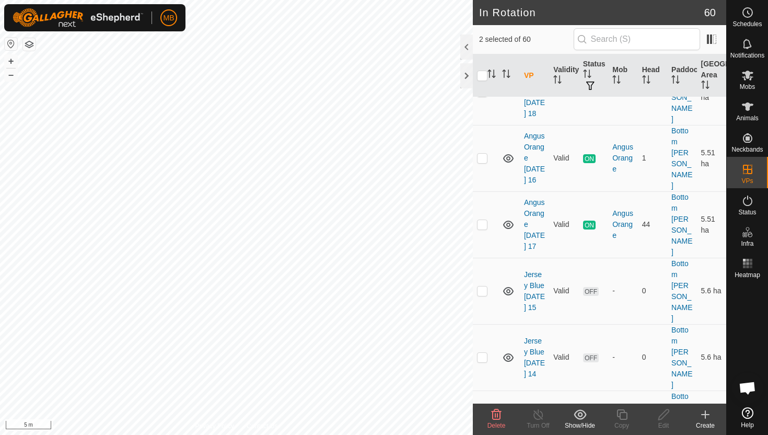
scroll to position [194, 0]
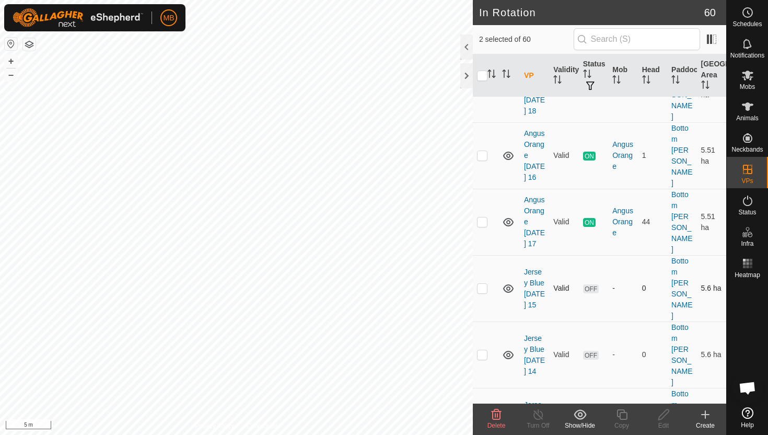
click at [483, 284] on p-checkbox at bounding box center [482, 288] width 10 height 8
checkbox input "true"
click at [484, 350] on p-checkbox at bounding box center [482, 354] width 10 height 8
checkbox input "true"
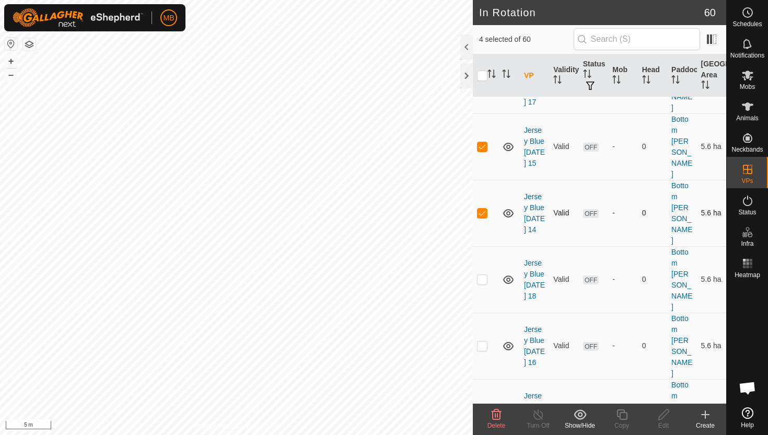
scroll to position [337, 0]
click at [484, 340] on p-checkbox at bounding box center [482, 344] width 10 height 8
checkbox input "true"
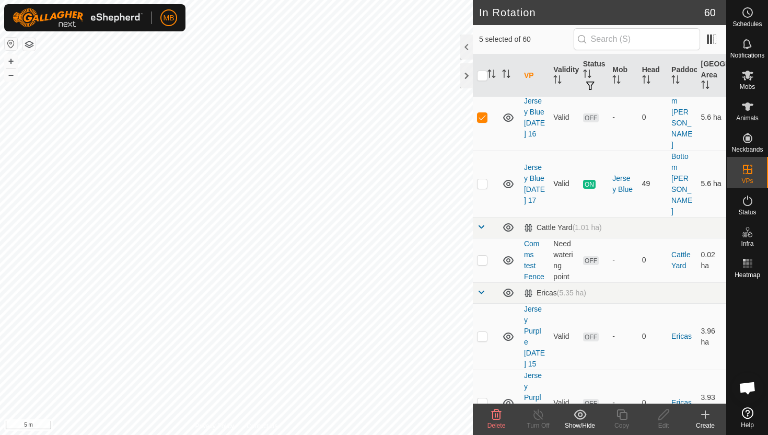
scroll to position [573, 0]
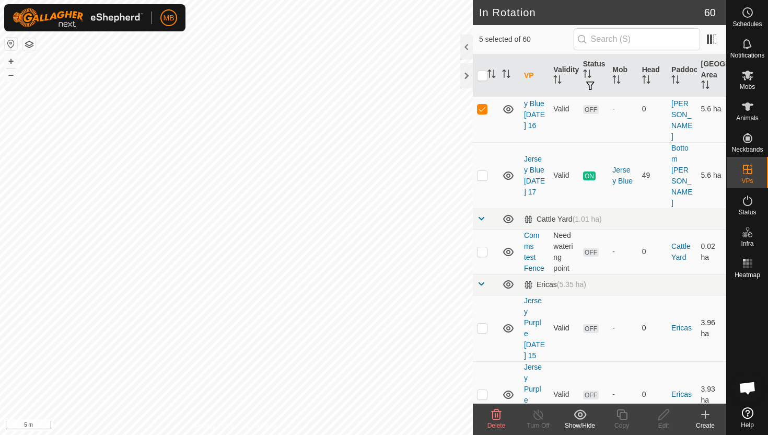
click at [484, 323] on p-checkbox at bounding box center [482, 327] width 10 height 8
checkbox input "true"
click at [484, 390] on p-checkbox at bounding box center [482, 394] width 10 height 8
checkbox input "true"
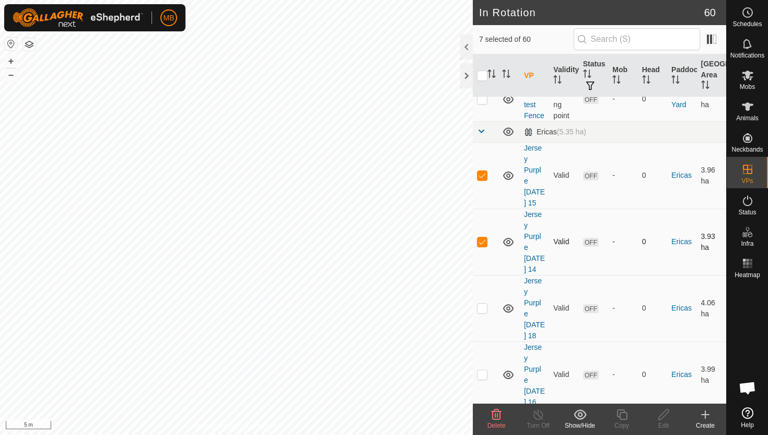
scroll to position [726, 0]
click at [484, 369] on p-checkbox at bounding box center [482, 373] width 10 height 8
checkbox input "true"
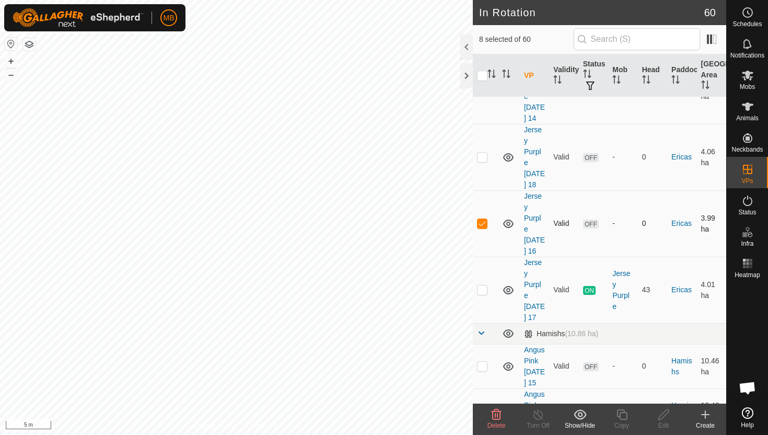
scroll to position [879, 0]
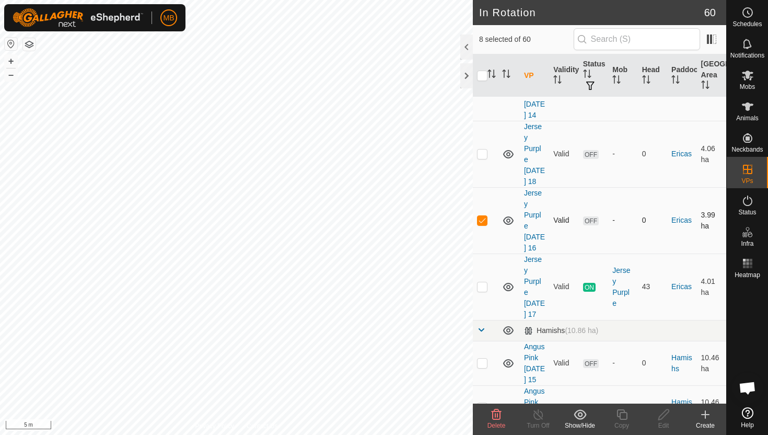
click at [484, 358] on p-checkbox at bounding box center [482, 362] width 10 height 8
checkbox input "true"
click at [481, 403] on p-checkbox at bounding box center [482, 407] width 10 height 8
checkbox input "true"
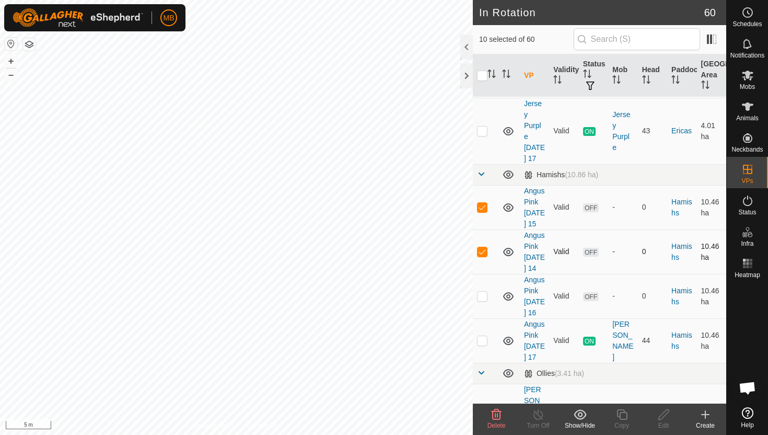
scroll to position [1049, 0]
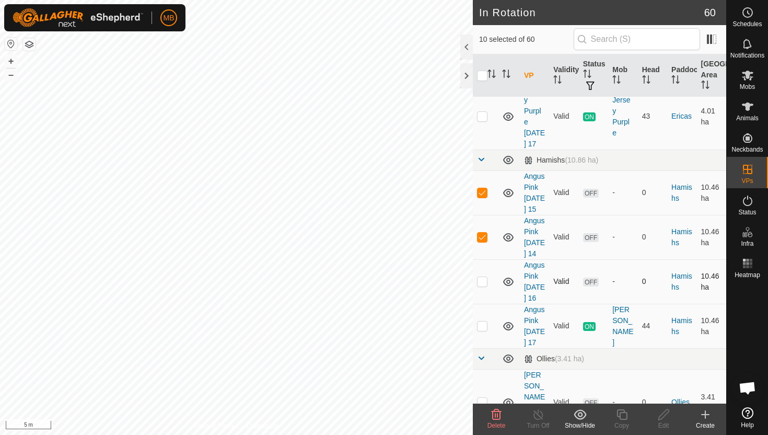
click at [481, 277] on p-checkbox at bounding box center [482, 281] width 10 height 8
checkbox input "true"
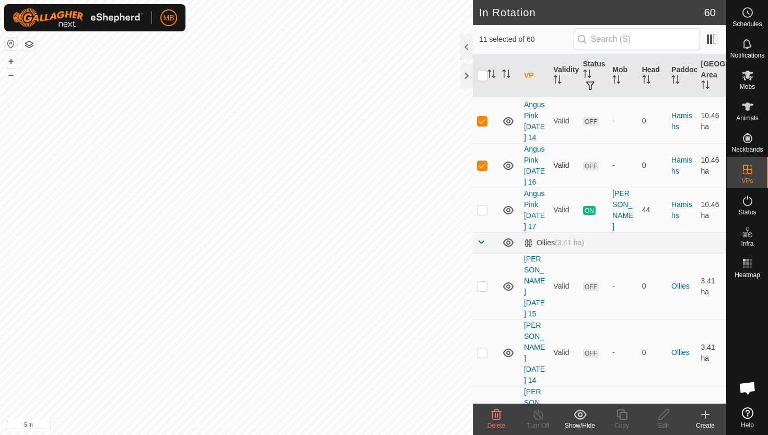
scroll to position [1166, 0]
click at [480, 281] on p-checkbox at bounding box center [482, 285] width 10 height 8
checkbox input "true"
click at [482, 347] on p-checkbox at bounding box center [482, 351] width 10 height 8
checkbox input "true"
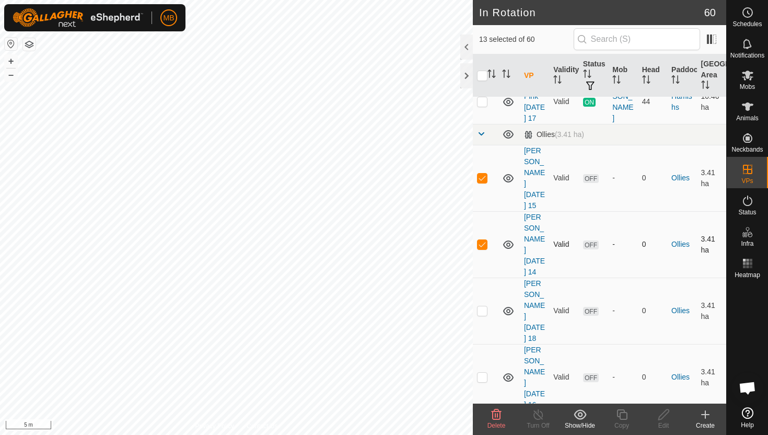
scroll to position [1278, 0]
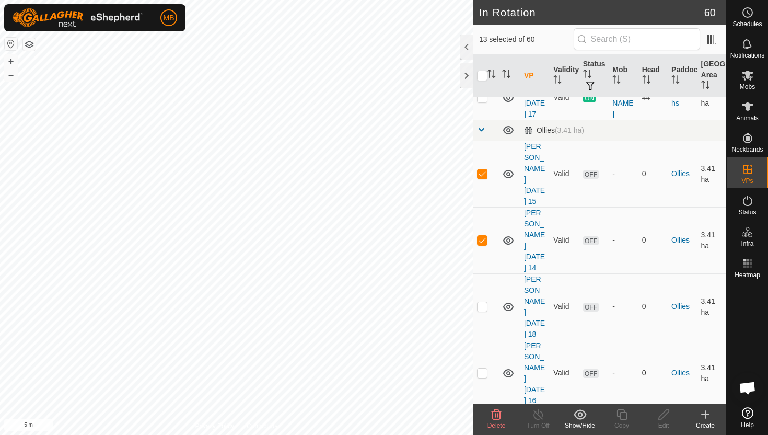
click at [482, 368] on p-checkbox at bounding box center [482, 372] width 10 height 8
checkbox input "true"
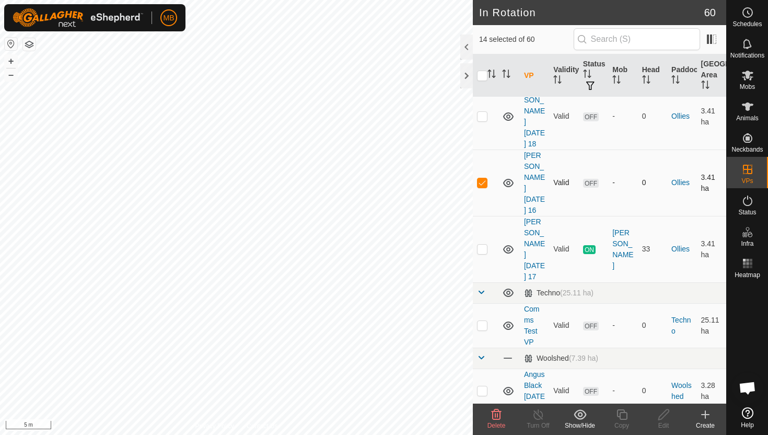
scroll to position [1469, 0]
click at [482, 384] on p-checkbox at bounding box center [482, 388] width 10 height 8
checkbox input "true"
click at [484, 429] on p-checkbox at bounding box center [482, 433] width 10 height 8
checkbox input "true"
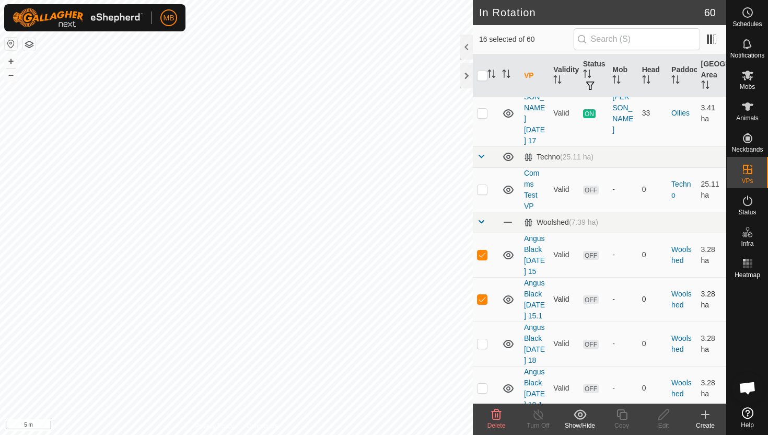
scroll to position [1610, 0]
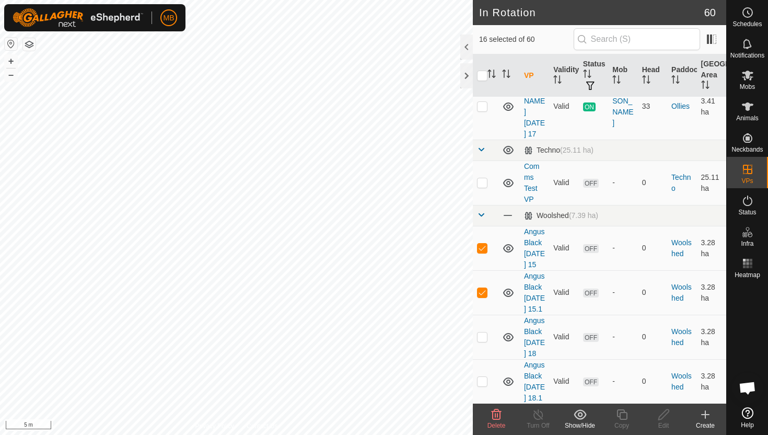
click at [484, 421] on p-checkbox at bounding box center [482, 425] width 10 height 8
checkbox input "true"
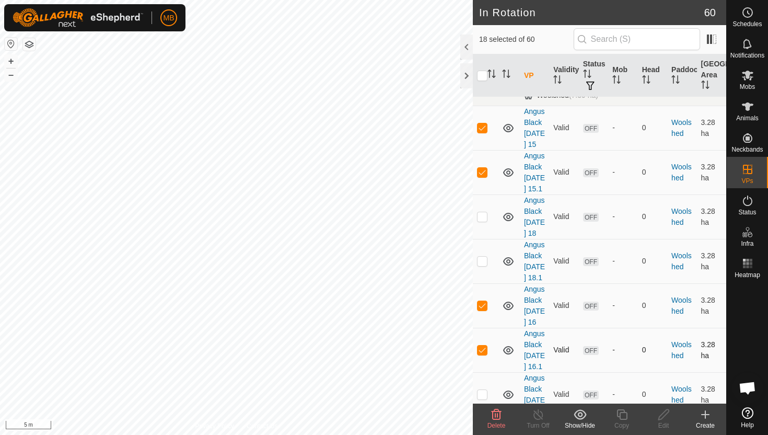
scroll to position [1737, 0]
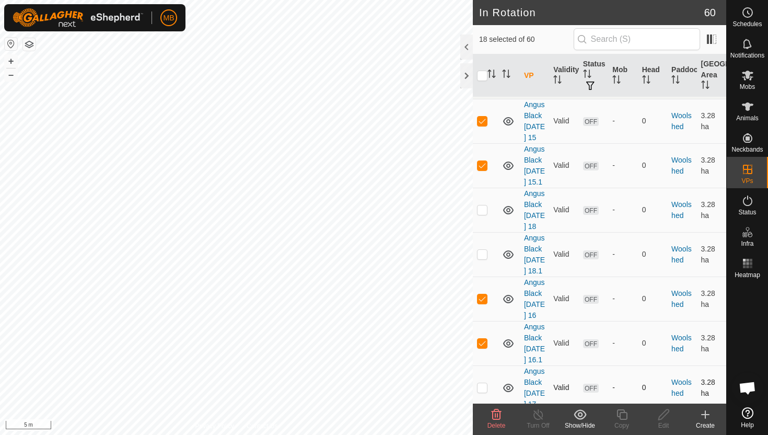
click at [483, 383] on p-checkbox at bounding box center [482, 387] width 10 height 8
checkbox input "true"
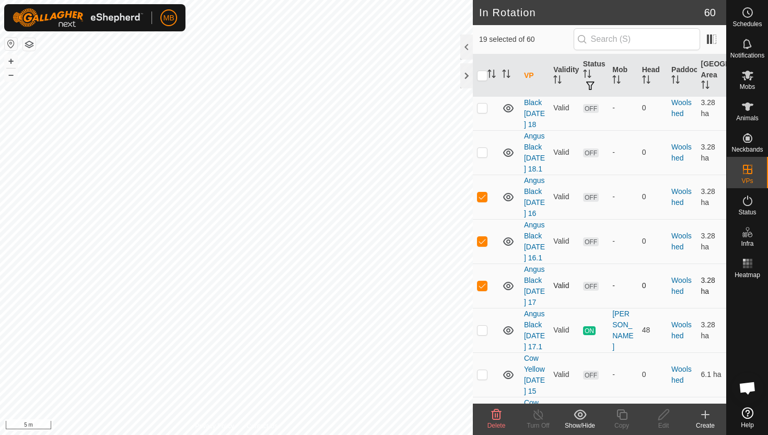
scroll to position [1843, 0]
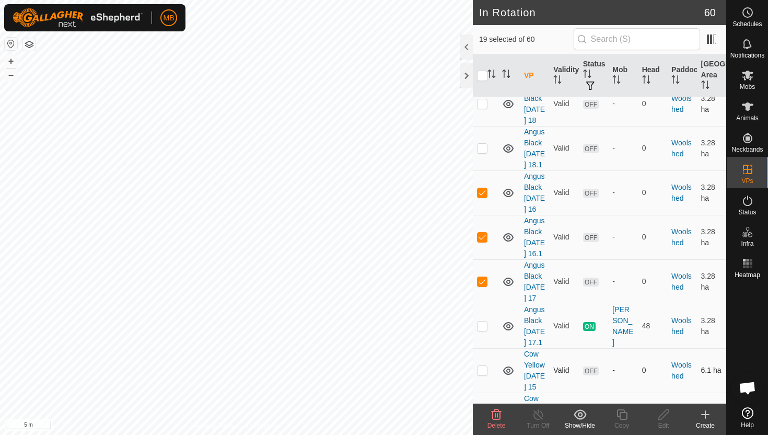
click at [483, 366] on p-checkbox at bounding box center [482, 370] width 10 height 8
checkbox input "true"
click at [481, 392] on td at bounding box center [485, 414] width 25 height 44
checkbox input "true"
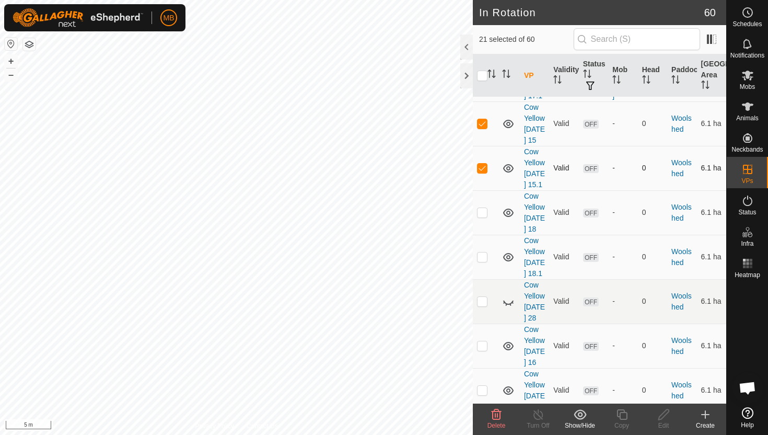
scroll to position [2093, 0]
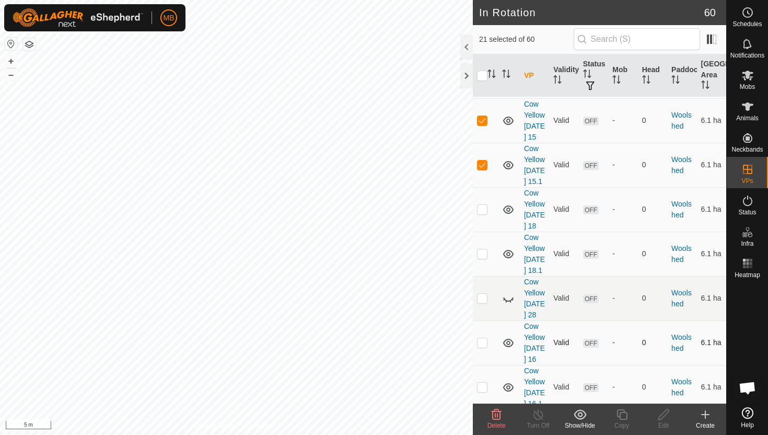
click at [483, 338] on p-checkbox at bounding box center [482, 342] width 10 height 8
checkbox input "true"
click at [479, 382] on p-checkbox at bounding box center [482, 386] width 10 height 8
checkbox input "true"
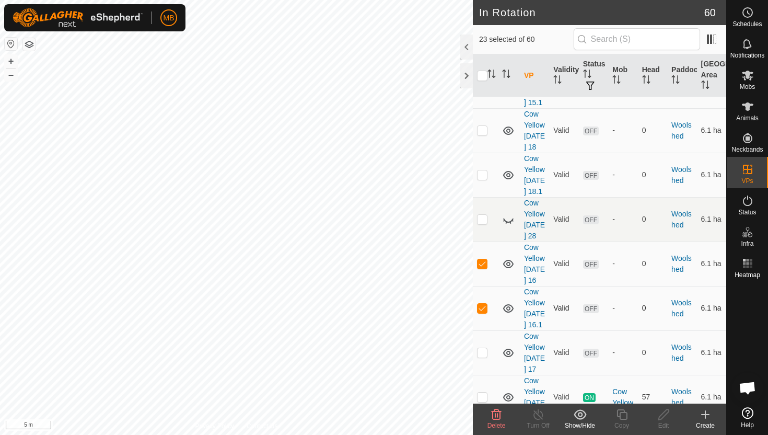
scroll to position [2173, 0]
click at [482, 347] on p-checkbox at bounding box center [482, 351] width 10 height 8
checkbox input "true"
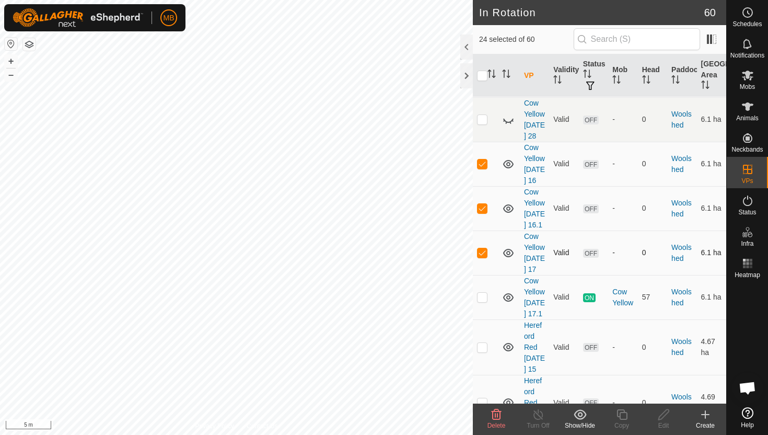
scroll to position [2275, 0]
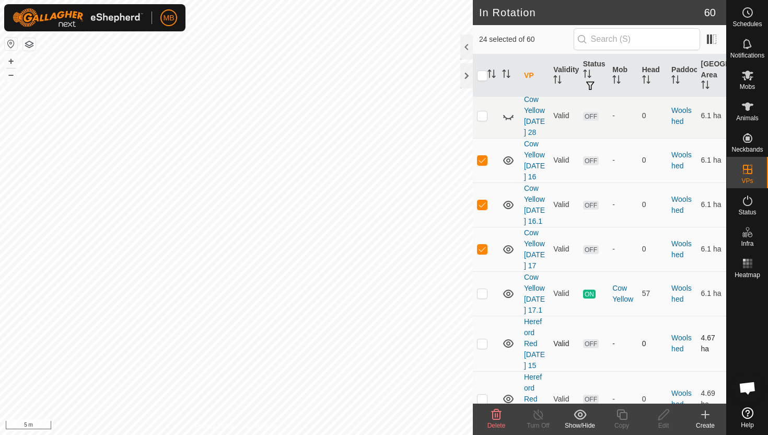
click at [481, 339] on p-checkbox at bounding box center [482, 343] width 10 height 8
checkbox input "true"
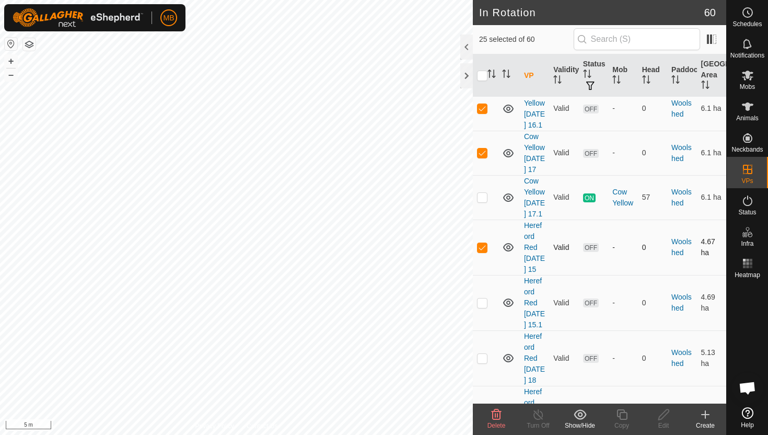
scroll to position [2376, 0]
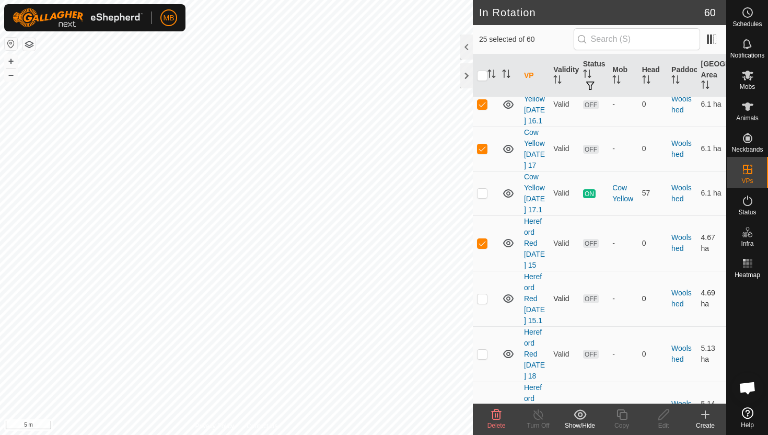
click at [484, 275] on td at bounding box center [485, 298] width 25 height 55
checkbox input "true"
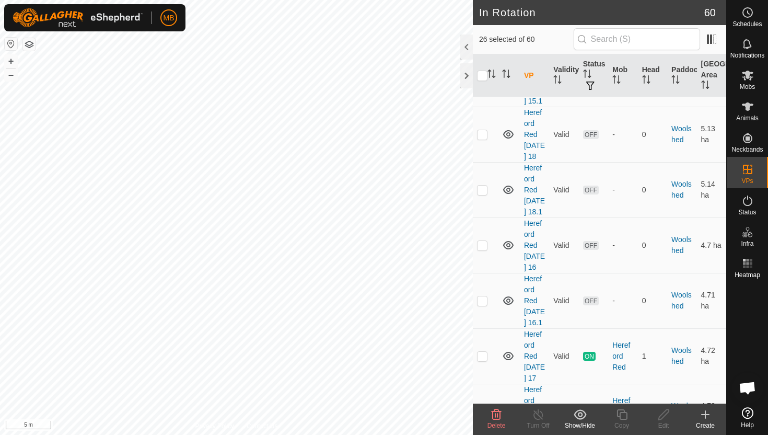
scroll to position [2597, 0]
click at [483, 244] on p-checkbox at bounding box center [482, 243] width 10 height 8
checkbox input "true"
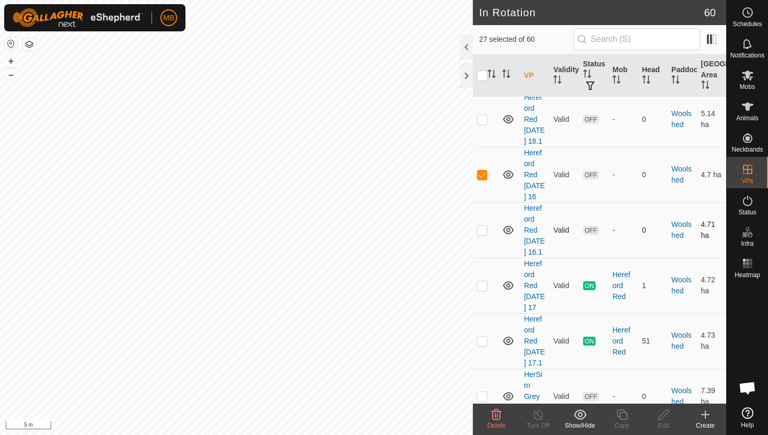
click at [483, 234] on p-checkbox at bounding box center [482, 230] width 10 height 8
checkbox input "true"
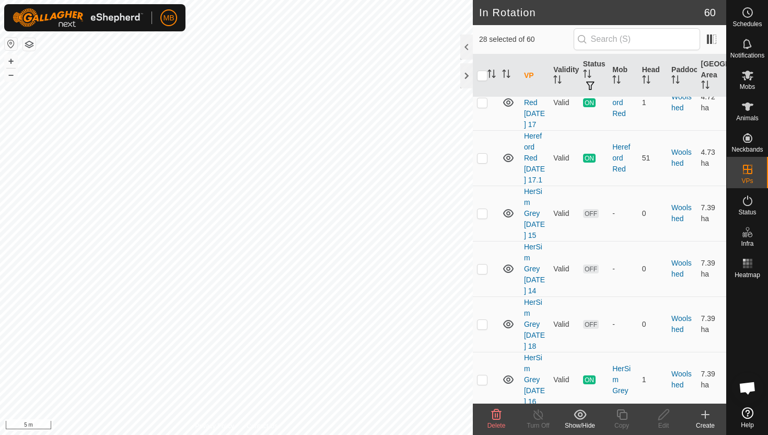
scroll to position [2851, 0]
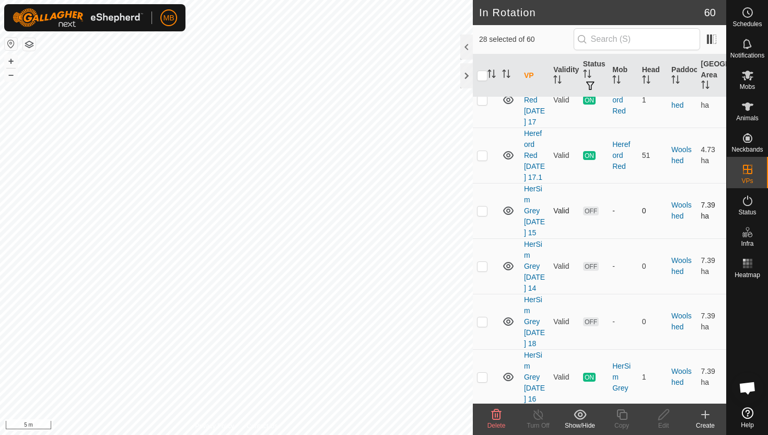
click at [483, 215] on p-checkbox at bounding box center [482, 210] width 10 height 8
checkbox input "true"
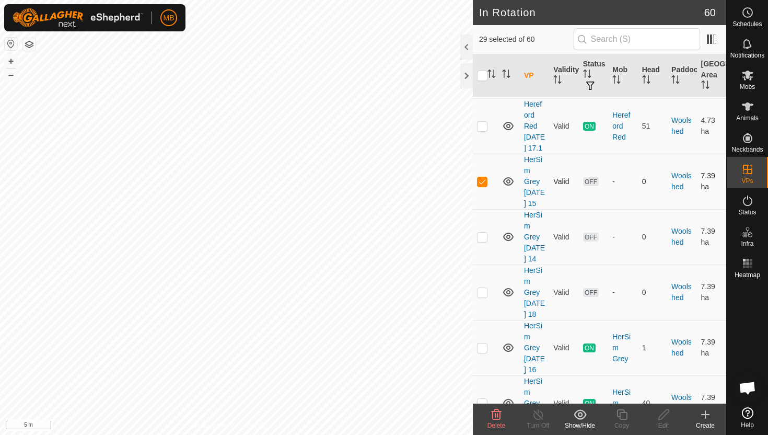
scroll to position [2889, 0]
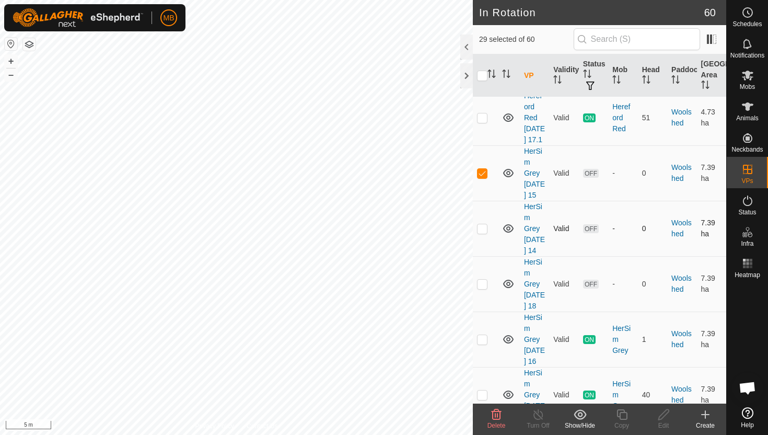
click at [480, 232] on p-checkbox at bounding box center [482, 228] width 10 height 8
checkbox input "true"
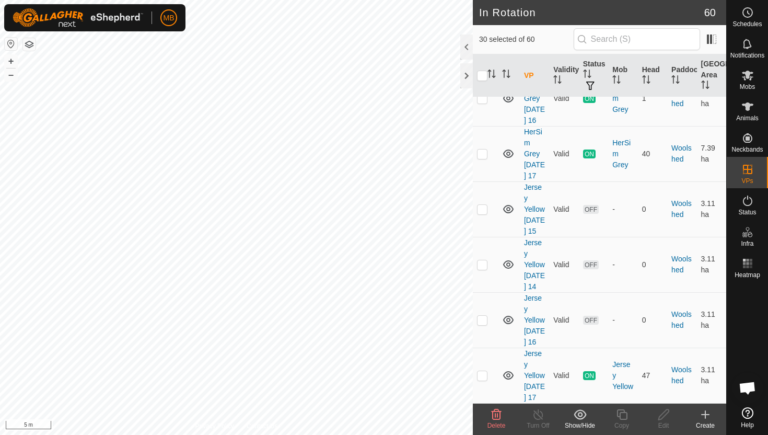
scroll to position [3148, 0]
click at [483, 213] on p-checkbox at bounding box center [482, 209] width 10 height 8
checkbox input "true"
click at [482, 292] on td at bounding box center [485, 264] width 25 height 55
checkbox input "true"
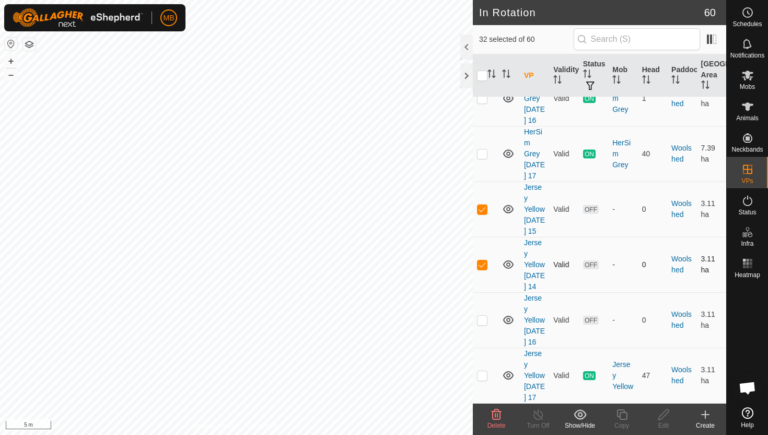
scroll to position [3195, 0]
click at [482, 316] on p-checkbox at bounding box center [482, 320] width 10 height 8
checkbox input "true"
click at [495, 414] on icon at bounding box center [497, 414] width 10 height 10
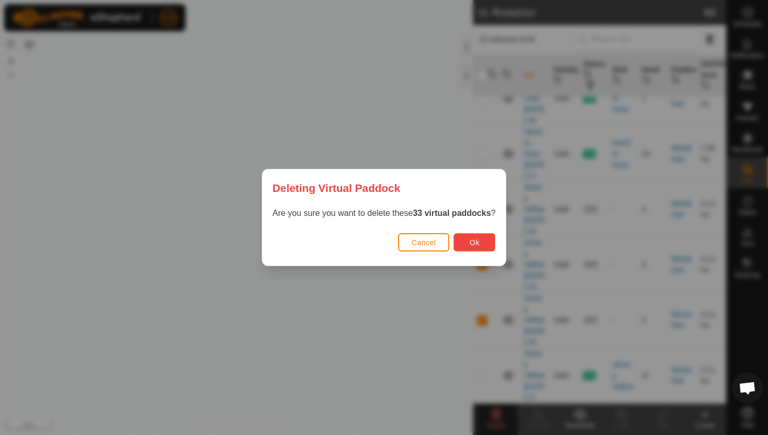
click at [486, 242] on button "Ok" at bounding box center [474, 242] width 42 height 18
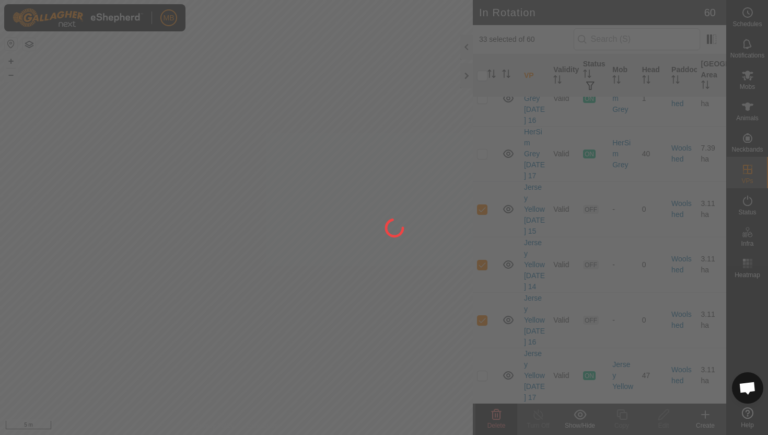
checkbox input "false"
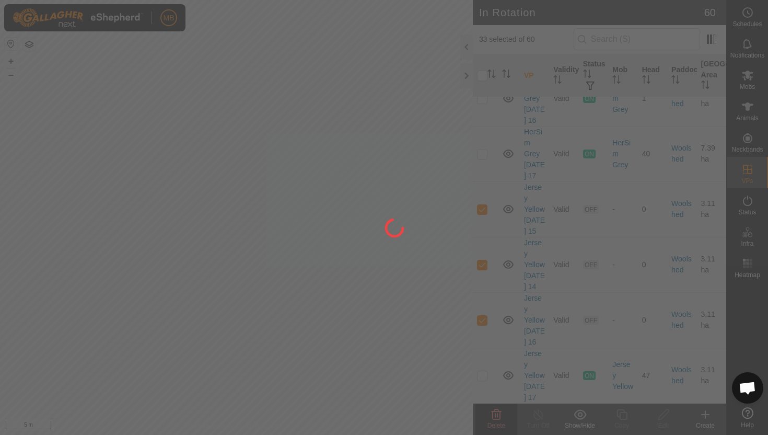
checkbox input "false"
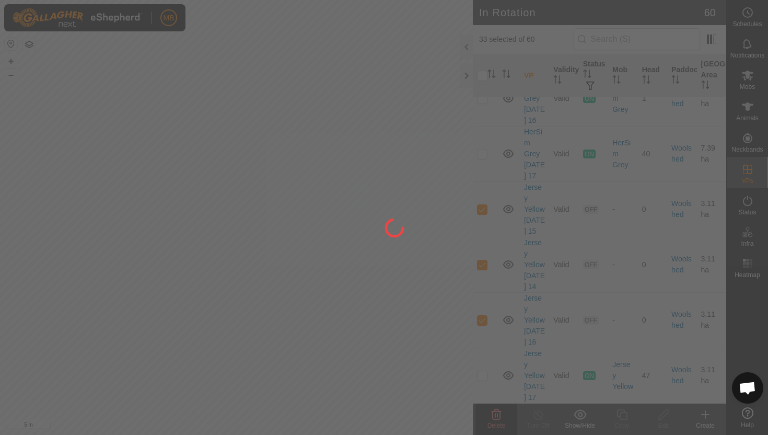
checkbox input "false"
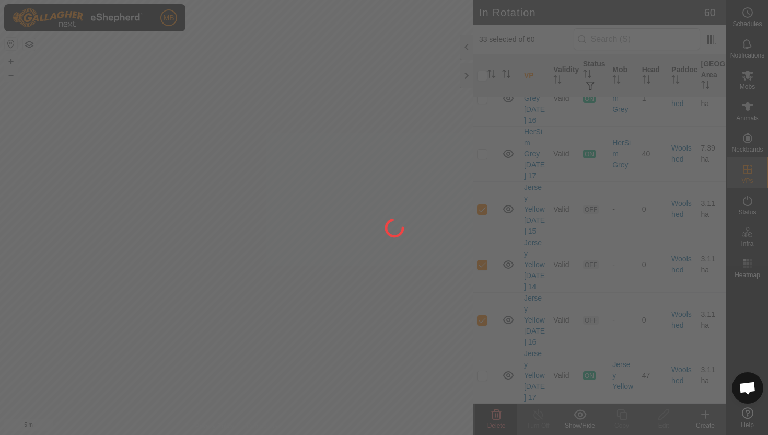
checkbox input "false"
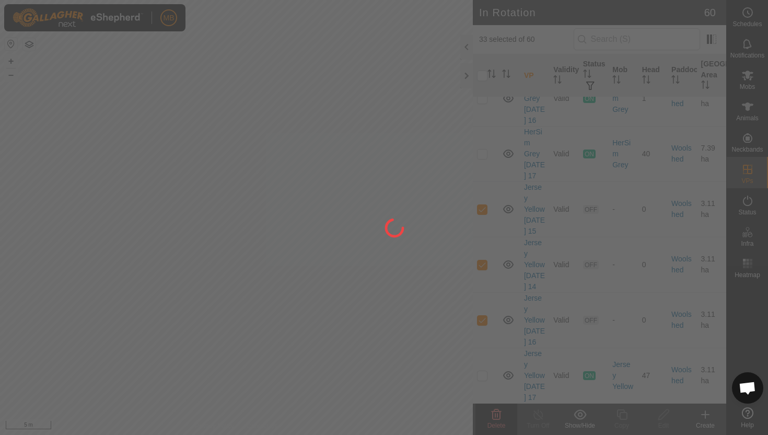
checkbox input "false"
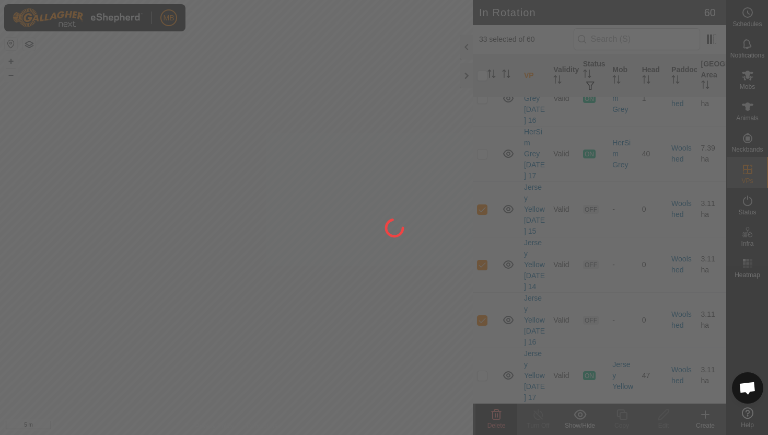
checkbox input "false"
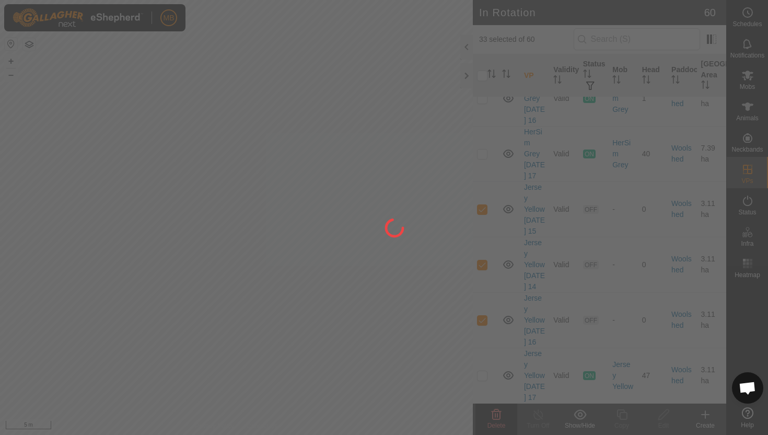
checkbox input "false"
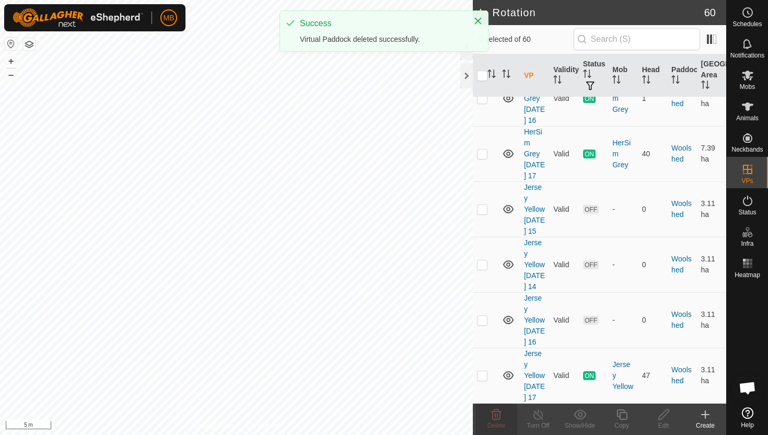
scroll to position [0, 0]
